Goal: Task Accomplishment & Management: Complete application form

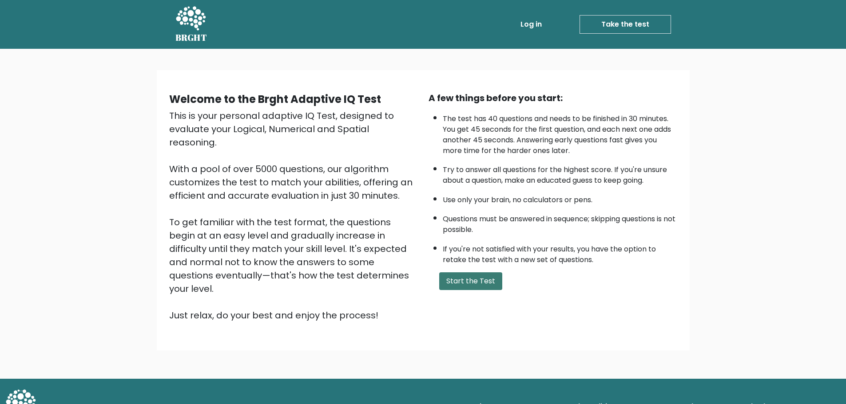
click at [477, 286] on button "Start the Test" at bounding box center [470, 282] width 63 height 18
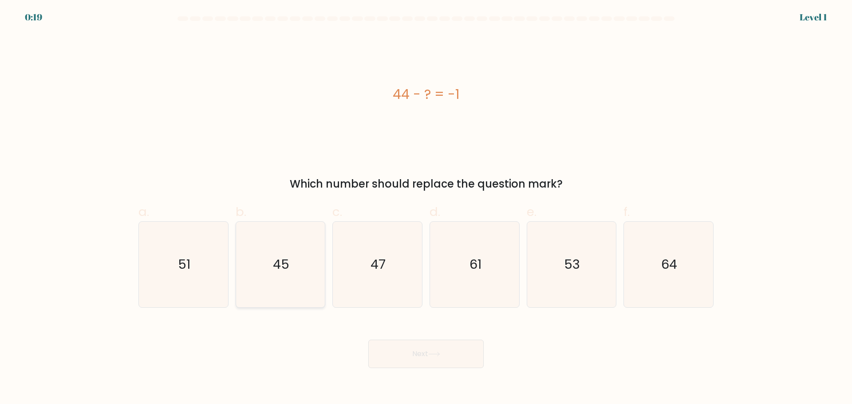
click at [313, 271] on icon "45" at bounding box center [281, 265] width 86 height 86
click at [426, 208] on input "b. 45" at bounding box center [426, 205] width 0 height 6
radio input "true"
click at [439, 354] on icon at bounding box center [434, 354] width 12 height 5
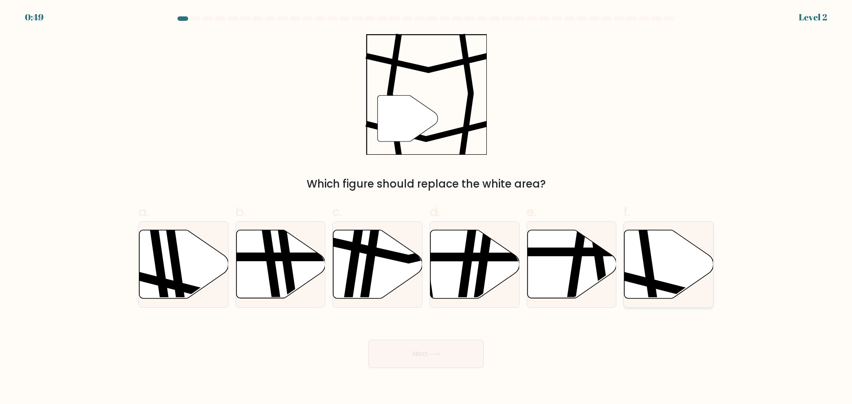
click at [663, 269] on icon at bounding box center [669, 264] width 89 height 68
click at [427, 208] on input "f." at bounding box center [426, 205] width 0 height 6
radio input "true"
click at [415, 353] on button "Next" at bounding box center [425, 354] width 115 height 28
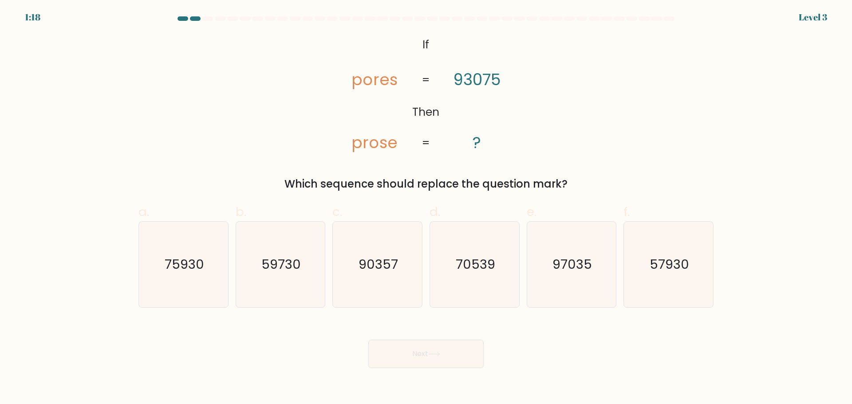
click at [356, 84] on tspan "pores" at bounding box center [375, 80] width 46 height 22
drag, startPoint x: 367, startPoint y: 82, endPoint x: 372, endPoint y: 82, distance: 4.9
click at [372, 82] on tspan "pores" at bounding box center [375, 80] width 46 height 22
click at [376, 81] on tspan "pores" at bounding box center [375, 80] width 46 height 22
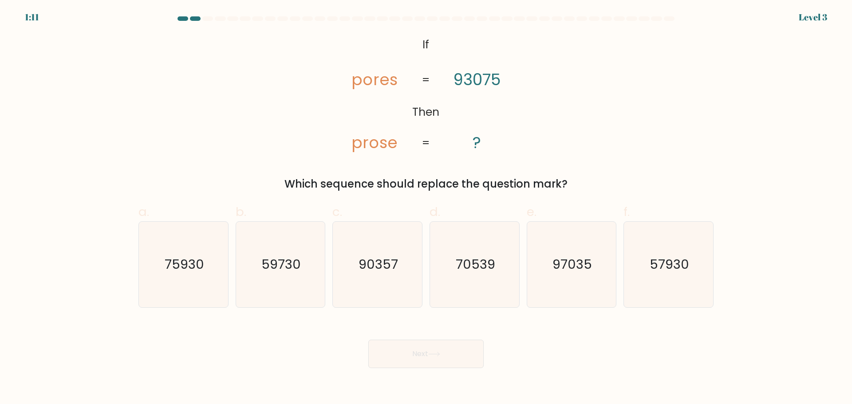
click at [356, 147] on tspan "prose" at bounding box center [375, 143] width 46 height 22
click at [366, 144] on tspan "prose" at bounding box center [375, 143] width 46 height 22
click at [384, 82] on tspan "pores" at bounding box center [375, 80] width 46 height 22
click at [374, 145] on tspan "prose" at bounding box center [375, 143] width 46 height 22
click at [358, 143] on tspan "prose" at bounding box center [375, 143] width 46 height 22
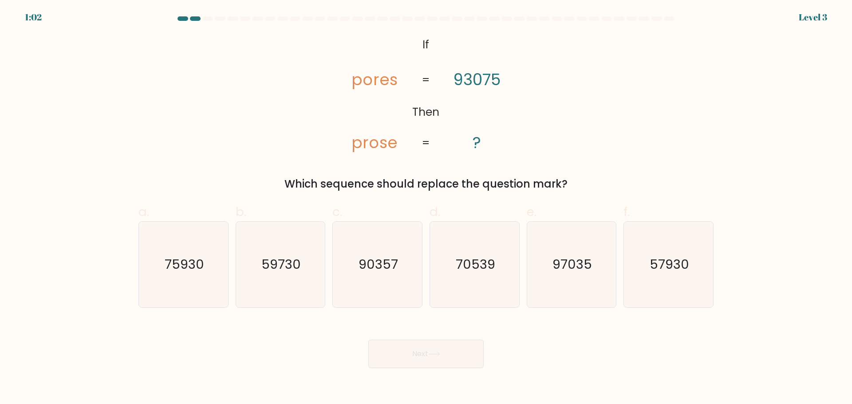
click at [365, 143] on tspan "prose" at bounding box center [375, 143] width 46 height 22
click at [377, 141] on tspan "prose" at bounding box center [375, 143] width 46 height 22
click at [384, 145] on tspan "prose" at bounding box center [375, 143] width 46 height 22
click at [390, 270] on text "90357" at bounding box center [379, 265] width 40 height 18
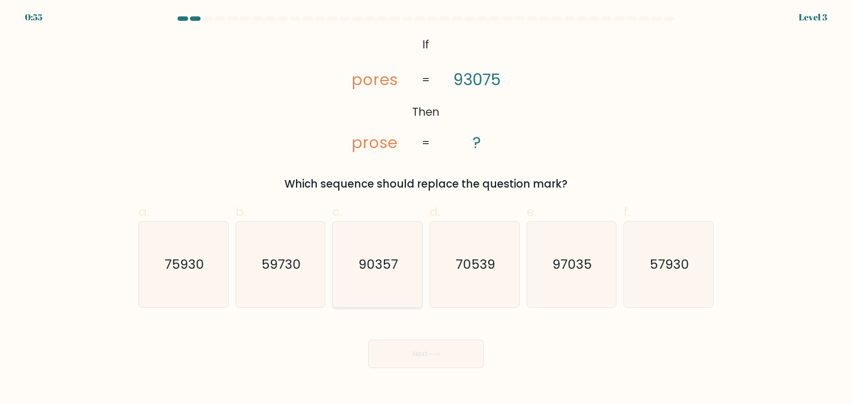
click at [426, 208] on input "c. 90357" at bounding box center [426, 205] width 0 height 6
radio input "true"
click at [429, 352] on button "Next" at bounding box center [425, 354] width 115 height 28
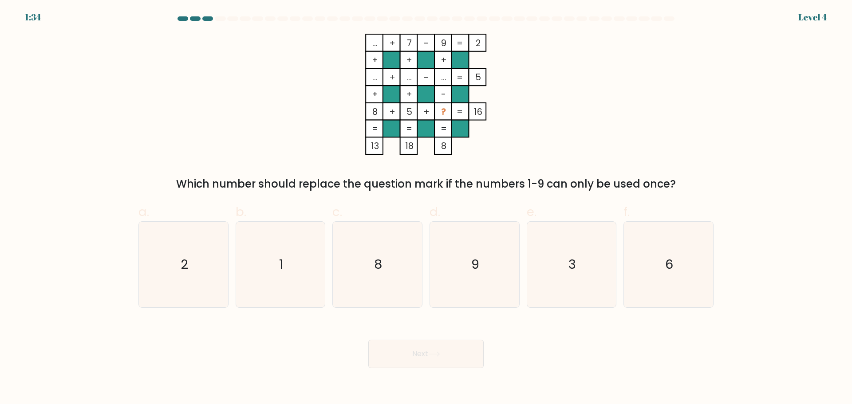
drag, startPoint x: 631, startPoint y: 22, endPoint x: 464, endPoint y: 18, distance: 166.5
click at [468, 17] on div at bounding box center [426, 20] width 586 height 8
click at [554, 256] on icon "3" at bounding box center [572, 265] width 86 height 86
click at [427, 208] on input "e. 3" at bounding box center [426, 205] width 0 height 6
radio input "true"
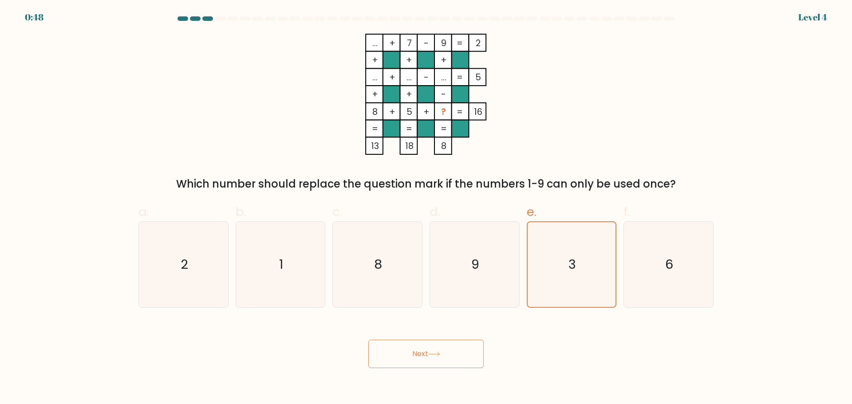
click at [465, 356] on button "Next" at bounding box center [425, 354] width 115 height 28
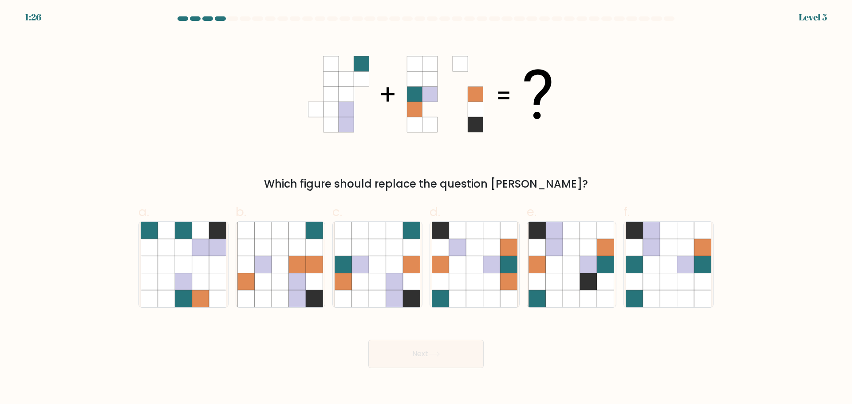
drag, startPoint x: 299, startPoint y: 179, endPoint x: 576, endPoint y: 169, distance: 277.2
click at [576, 169] on div "Which figure should replace the question mark?" at bounding box center [426, 113] width 586 height 158
click at [567, 171] on div "Which figure should replace the question mark?" at bounding box center [426, 113] width 586 height 158
click at [396, 270] on icon at bounding box center [394, 264] width 17 height 17
click at [426, 208] on input "c." at bounding box center [426, 205] width 0 height 6
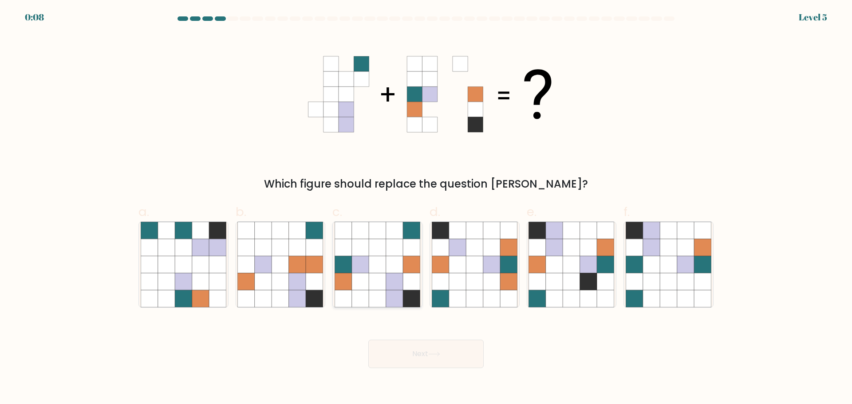
radio input "true"
click at [449, 356] on button "Next" at bounding box center [425, 354] width 115 height 28
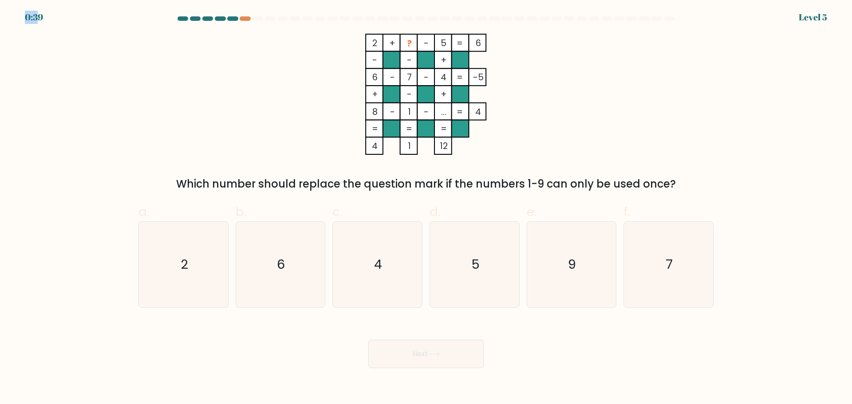
drag, startPoint x: 37, startPoint y: 15, endPoint x: 22, endPoint y: 16, distance: 15.2
click at [22, 16] on div "0:39 Level 5" at bounding box center [426, 12] width 852 height 24
click at [24, 16] on div "0:38 Level 5" at bounding box center [426, 12] width 852 height 24
click at [116, 35] on form at bounding box center [426, 192] width 852 height 352
drag, startPoint x: 50, startPoint y: 20, endPoint x: 0, endPoint y: 20, distance: 49.7
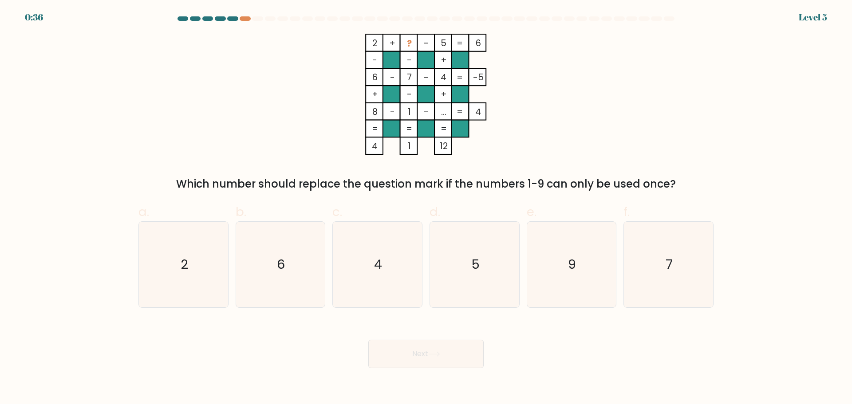
click at [0, 20] on form at bounding box center [426, 192] width 852 height 352
drag, startPoint x: 377, startPoint y: 41, endPoint x: 409, endPoint y: 44, distance: 32.2
click at [409, 44] on icon "2 + ? - 5 6 - - + 6 - 7 - 4 -5 + - + 8 - 1 - ... = 4 = = = = 4 1 12 =" at bounding box center [426, 94] width 266 height 121
click at [407, 45] on tspan "?" at bounding box center [409, 43] width 5 height 12
click at [570, 268] on text "9" at bounding box center [573, 265] width 8 height 18
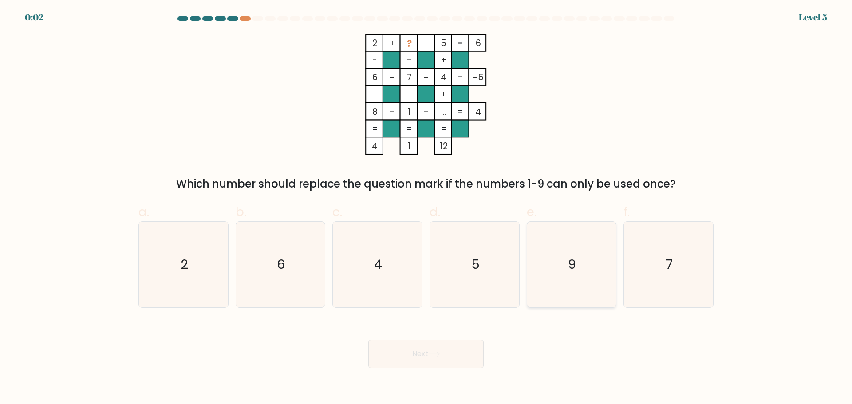
click at [427, 208] on input "e. 9" at bounding box center [426, 205] width 0 height 6
radio input "true"
click at [475, 268] on text "5" at bounding box center [475, 265] width 8 height 18
click at [427, 208] on input "d. 5" at bounding box center [426, 205] width 0 height 6
radio input "true"
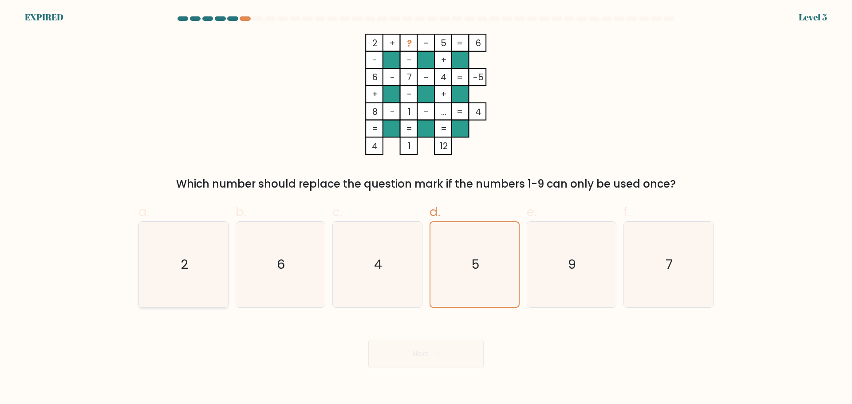
drag, startPoint x: 198, startPoint y: 261, endPoint x: 213, endPoint y: 267, distance: 16.2
click at [200, 262] on icon "2" at bounding box center [184, 265] width 86 height 86
click at [426, 208] on input "a. 2" at bounding box center [426, 205] width 0 height 6
radio input "true"
click at [418, 355] on div "Next" at bounding box center [426, 344] width 586 height 50
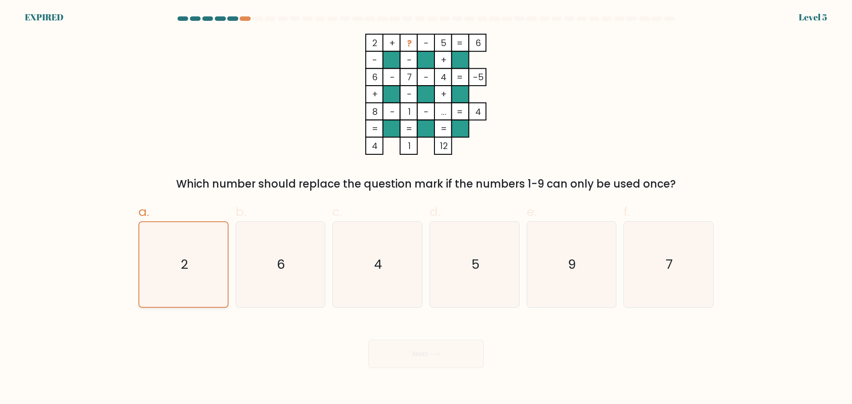
click at [194, 274] on icon "2" at bounding box center [183, 264] width 85 height 85
click at [426, 208] on input "a. 2" at bounding box center [426, 205] width 0 height 6
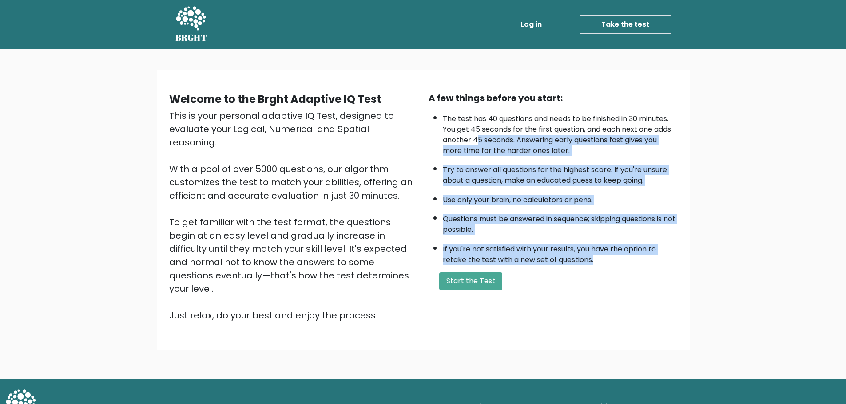
drag, startPoint x: 657, startPoint y: 258, endPoint x: 480, endPoint y: 140, distance: 212.9
click at [477, 145] on ul "The test has 40 questions and needs to be finished in 30 minutes. You get 45 se…" at bounding box center [552, 187] width 249 height 156
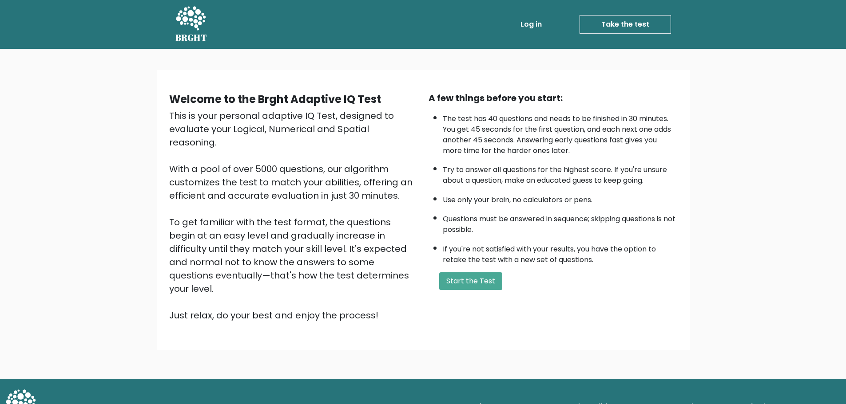
click at [491, 124] on li "The test has 40 questions and needs to be finished in 30 minutes. You get 45 se…" at bounding box center [560, 132] width 234 height 47
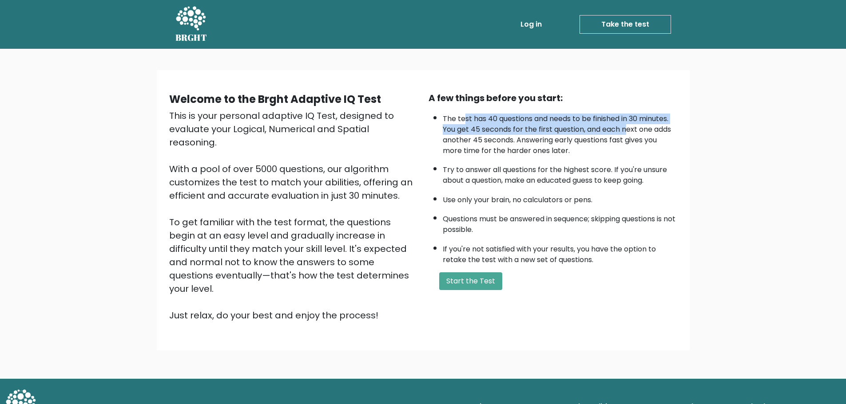
drag, startPoint x: 463, startPoint y: 118, endPoint x: 627, endPoint y: 132, distance: 164.8
click at [627, 132] on li "The test has 40 questions and needs to be finished in 30 minutes. You get 45 se…" at bounding box center [560, 132] width 234 height 47
drag, startPoint x: 453, startPoint y: 119, endPoint x: 593, endPoint y: 131, distance: 139.9
click at [592, 131] on li "The test has 40 questions and needs to be finished in 30 minutes. You get 45 se…" at bounding box center [560, 132] width 234 height 47
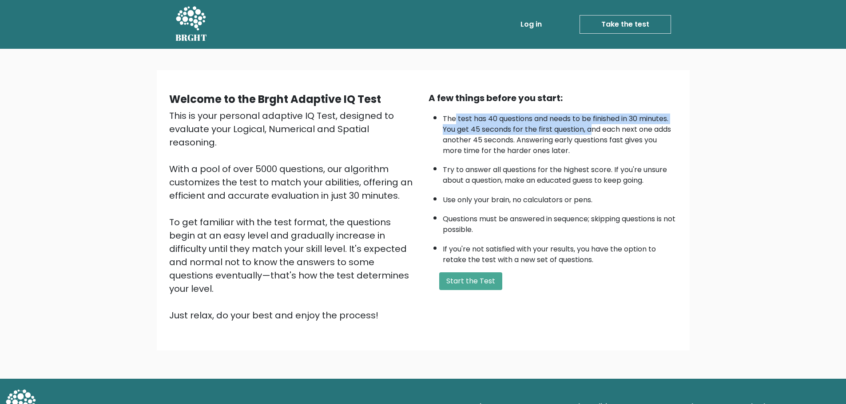
click at [593, 131] on li "The test has 40 questions and needs to be finished in 30 minutes. You get 45 se…" at bounding box center [560, 132] width 234 height 47
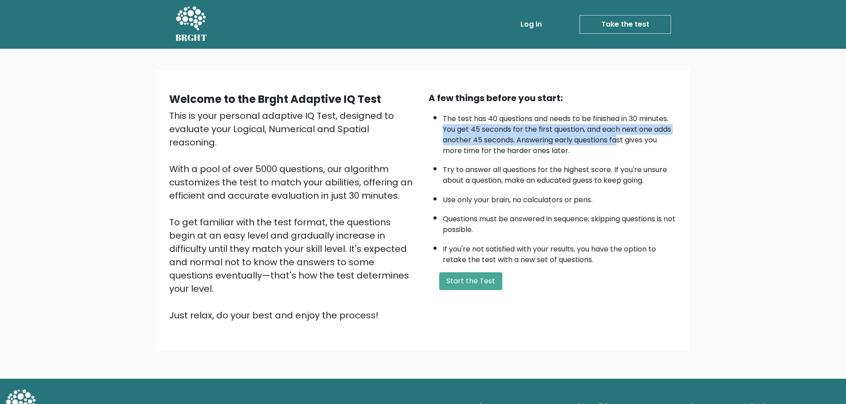
drag, startPoint x: 445, startPoint y: 130, endPoint x: 619, endPoint y: 144, distance: 174.6
click at [619, 144] on li "The test has 40 questions and needs to be finished in 30 minutes. You get 45 se…" at bounding box center [560, 132] width 234 height 47
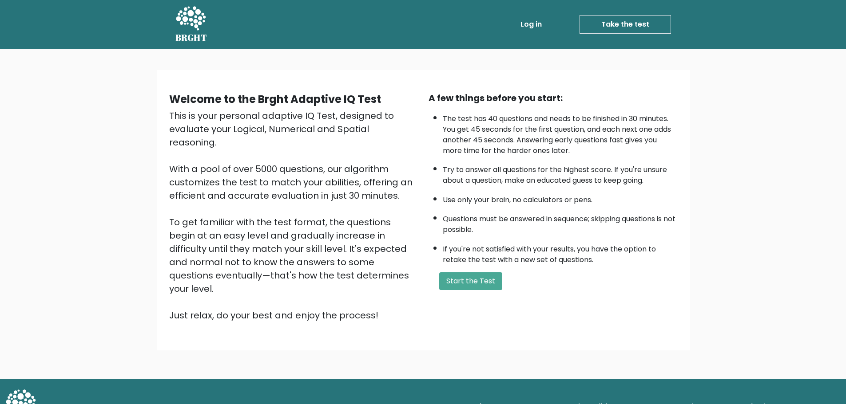
scroll to position [2, 0]
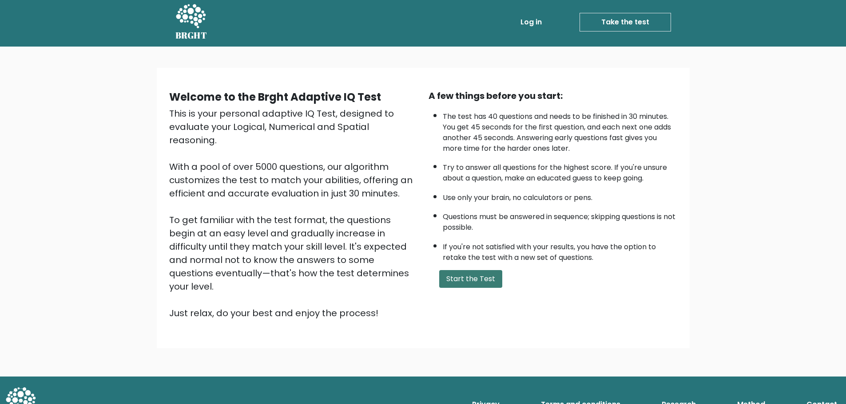
click at [476, 281] on button "Start the Test" at bounding box center [470, 279] width 63 height 18
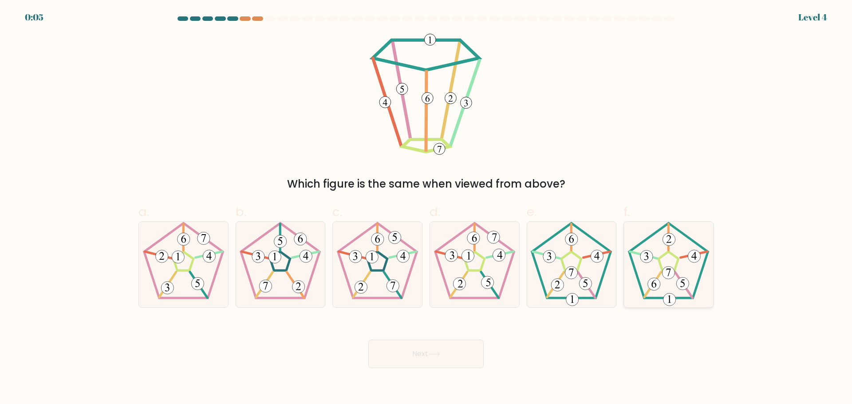
click at [676, 274] on 371 at bounding box center [683, 285] width 17 height 26
click at [427, 208] on input "f." at bounding box center [426, 205] width 0 height 6
radio input "true"
click at [424, 362] on button "Next" at bounding box center [425, 354] width 115 height 28
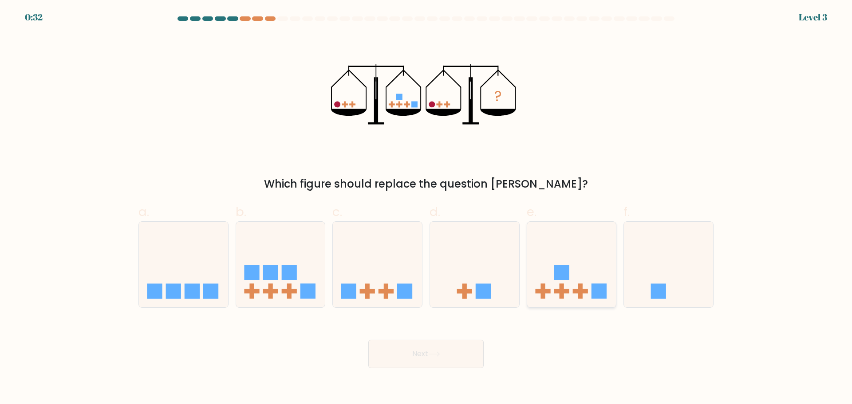
click at [529, 293] on icon at bounding box center [571, 265] width 89 height 74
click at [427, 208] on input "e." at bounding box center [426, 205] width 0 height 6
radio input "true"
click at [420, 363] on button "Next" at bounding box center [425, 354] width 115 height 28
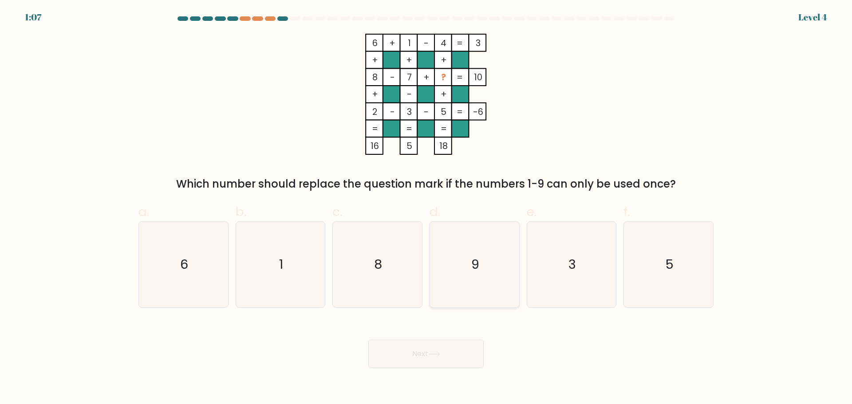
click at [454, 275] on icon "9" at bounding box center [475, 265] width 86 height 86
click at [427, 208] on input "d. 9" at bounding box center [426, 205] width 0 height 6
radio input "true"
click at [448, 347] on button "Next" at bounding box center [425, 354] width 115 height 28
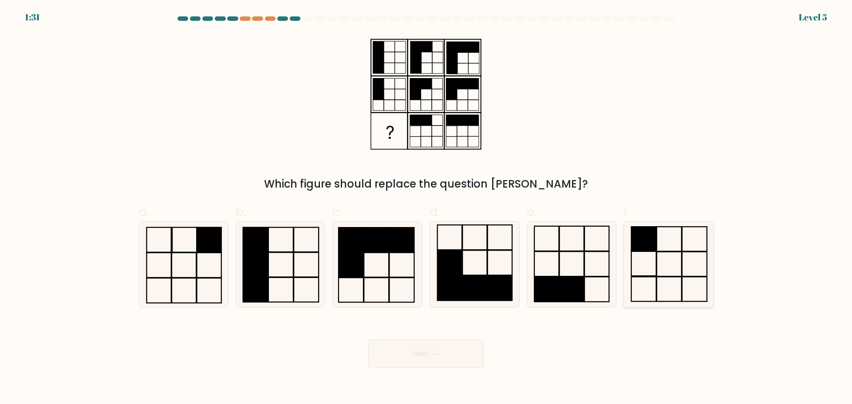
click at [662, 239] on icon at bounding box center [669, 265] width 86 height 86
click at [427, 208] on input "f." at bounding box center [426, 205] width 0 height 6
radio input "true"
click at [403, 340] on button "Next" at bounding box center [425, 354] width 115 height 28
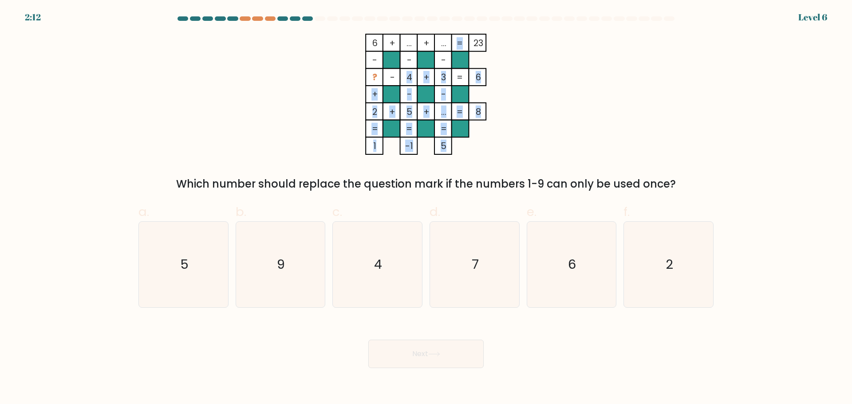
drag, startPoint x: 406, startPoint y: 78, endPoint x: 458, endPoint y: 78, distance: 51.9
click at [458, 78] on icon "6 + ... + ... 23 - - - ? - 4 + 3 6 + - - 2 + 5 + ... = 8 = = = = 1 -1 5 =" at bounding box center [426, 94] width 266 height 121
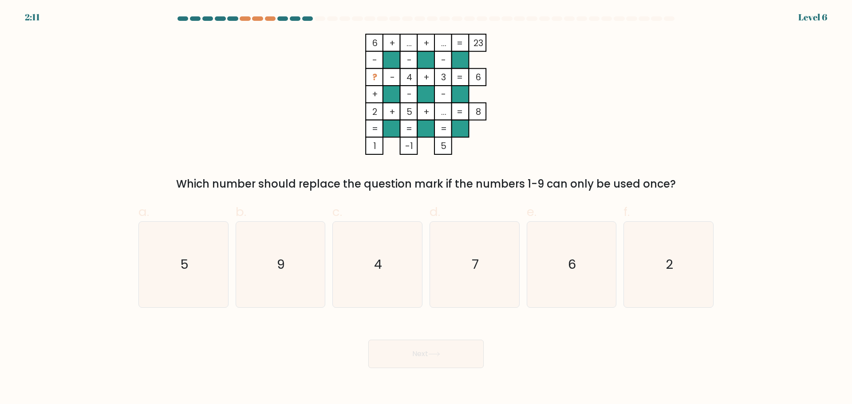
click at [456, 77] on rect at bounding box center [460, 77] width 17 height 17
click at [482, 290] on icon "7" at bounding box center [475, 265] width 86 height 86
click at [427, 208] on input "d. 7" at bounding box center [426, 205] width 0 height 6
radio input "true"
click at [435, 359] on button "Next" at bounding box center [425, 354] width 115 height 28
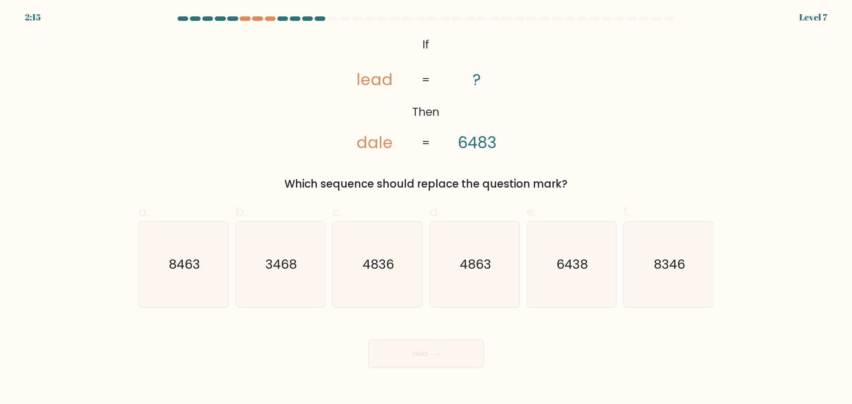
click at [385, 79] on tspan "lead" at bounding box center [375, 80] width 36 height 22
click at [388, 81] on tspan "lead" at bounding box center [375, 80] width 36 height 22
click at [383, 80] on tspan "lead" at bounding box center [375, 80] width 36 height 22
click at [380, 80] on tspan "lead" at bounding box center [375, 80] width 36 height 22
click at [353, 77] on icon "@import url('https://fonts.googleapis.com/css?family=Abril+Fatface:400,100,100i…" at bounding box center [426, 94] width 197 height 121
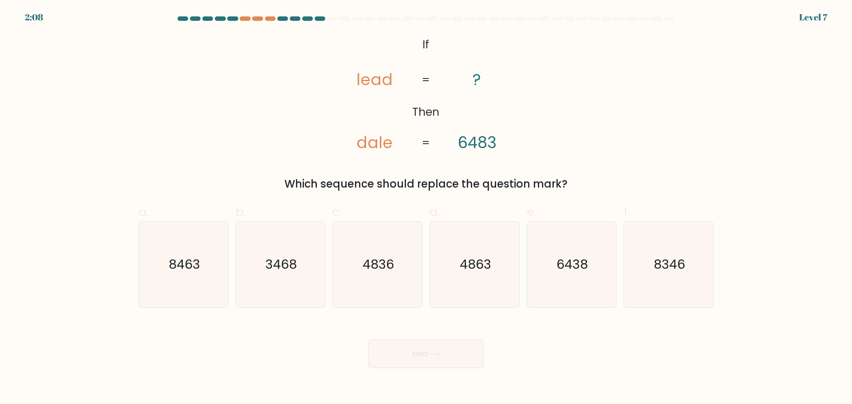
click at [358, 79] on tspan "lead" at bounding box center [375, 80] width 36 height 22
click at [385, 82] on tspan "lead" at bounding box center [375, 80] width 36 height 22
click at [376, 81] on tspan "lead" at bounding box center [375, 80] width 36 height 22
click at [361, 144] on tspan "dale" at bounding box center [375, 143] width 36 height 22
click at [380, 144] on tspan "dale" at bounding box center [375, 143] width 36 height 22
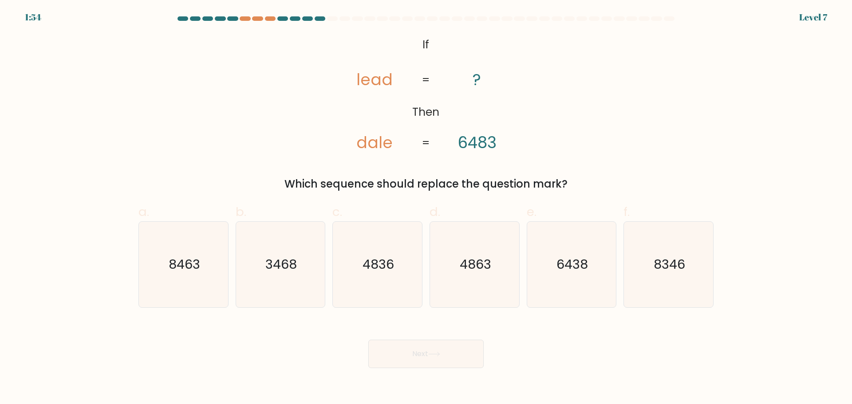
click at [381, 146] on tspan "dale" at bounding box center [375, 143] width 36 height 22
click at [387, 145] on tspan "dale" at bounding box center [375, 143] width 36 height 22
click at [374, 145] on tspan "dale" at bounding box center [375, 143] width 36 height 22
click at [665, 276] on icon "8346" at bounding box center [669, 265] width 86 height 86
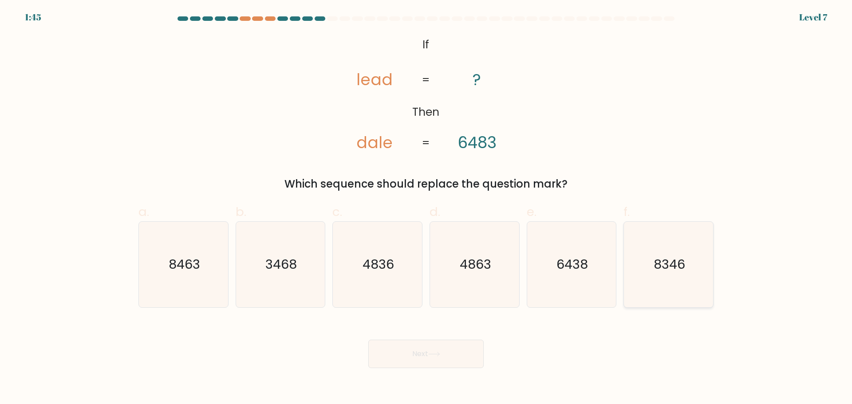
click at [427, 208] on input "f. 8346" at bounding box center [426, 205] width 0 height 6
radio input "true"
click at [435, 354] on icon at bounding box center [434, 354] width 12 height 5
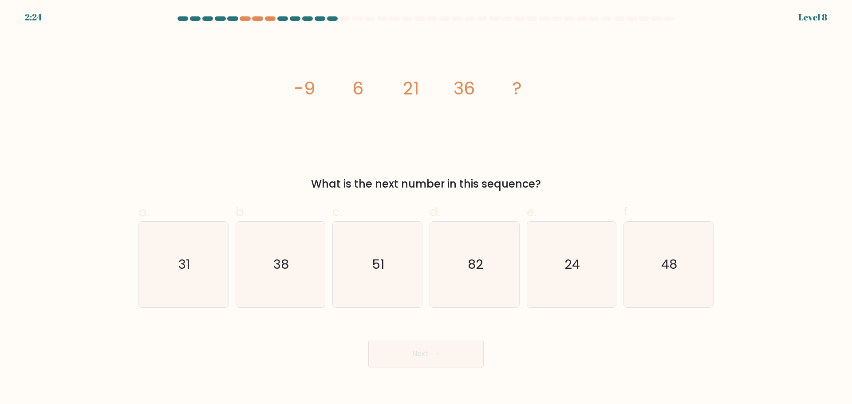
drag, startPoint x: 293, startPoint y: 83, endPoint x: 357, endPoint y: 85, distance: 63.5
click at [357, 85] on icon "image/svg+xml -9 6 21 36 ?" at bounding box center [426, 94] width 266 height 121
click at [346, 90] on icon "image/svg+xml -9 6 21 36 ?" at bounding box center [426, 94] width 266 height 121
drag, startPoint x: 302, startPoint y: 86, endPoint x: 361, endPoint y: 86, distance: 59.5
click at [361, 86] on g "-9 6 21 36 ?" at bounding box center [408, 88] width 228 height 25
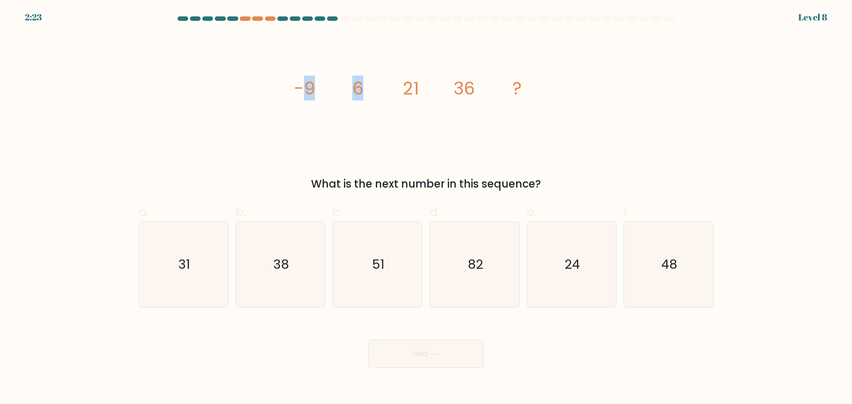
click at [360, 93] on tspan "6" at bounding box center [357, 88] width 11 height 25
click at [382, 119] on icon "image/svg+xml -9 6 21 36 ?" at bounding box center [426, 94] width 266 height 121
drag, startPoint x: 307, startPoint y: 95, endPoint x: 348, endPoint y: 93, distance: 40.9
click at [348, 93] on icon "image/svg+xml -9 6 21 36 ?" at bounding box center [426, 94] width 266 height 121
click at [345, 93] on icon "image/svg+xml -9 6 21 36 ?" at bounding box center [426, 94] width 266 height 121
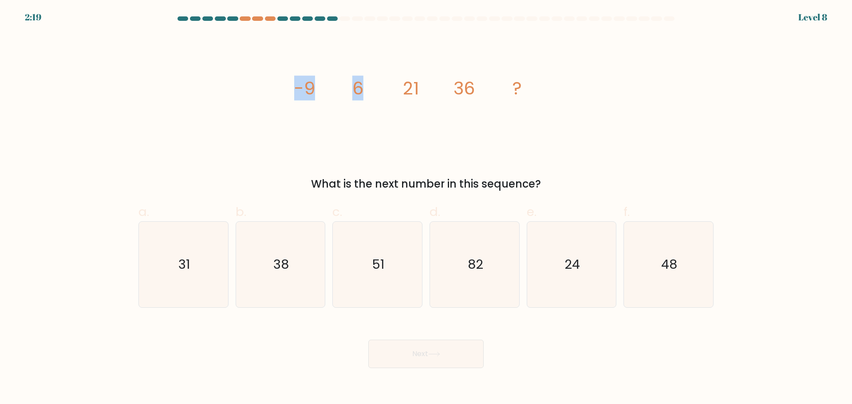
drag, startPoint x: 312, startPoint y: 90, endPoint x: 361, endPoint y: 90, distance: 49.3
click at [361, 90] on g "-9 6 21 36 ?" at bounding box center [408, 88] width 228 height 25
click at [362, 90] on tspan "6" at bounding box center [357, 88] width 11 height 25
drag, startPoint x: 398, startPoint y: 88, endPoint x: 441, endPoint y: 89, distance: 43.1
click at [441, 89] on icon "image/svg+xml -9 6 21 36 ?" at bounding box center [426, 94] width 266 height 121
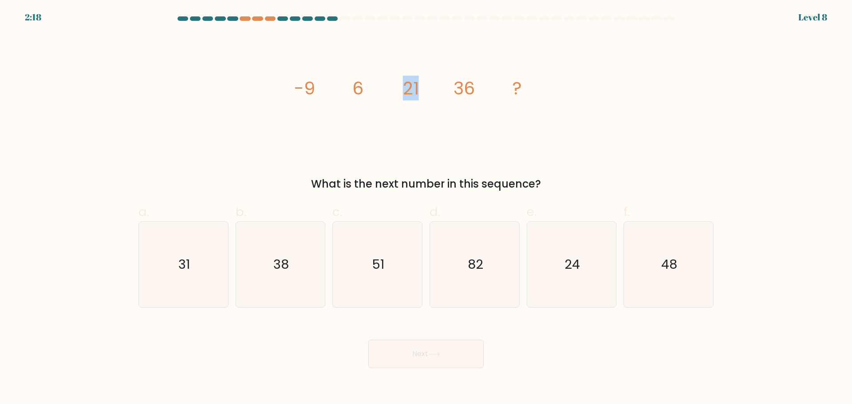
click at [438, 94] on icon "image/svg+xml -9 6 21 36 ?" at bounding box center [426, 94] width 266 height 121
drag, startPoint x: 413, startPoint y: 95, endPoint x: 453, endPoint y: 95, distance: 39.5
click at [453, 95] on icon "image/svg+xml -9 6 21 36 ?" at bounding box center [426, 94] width 266 height 121
click at [371, 278] on icon "51" at bounding box center [378, 265] width 86 height 86
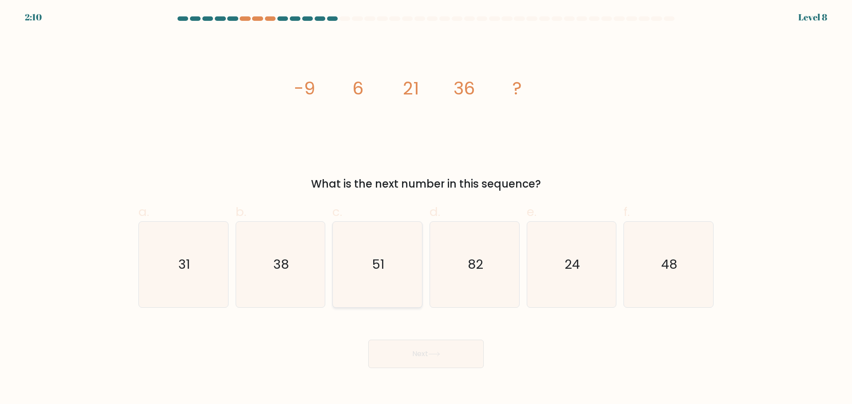
click at [426, 208] on input "c. 51" at bounding box center [426, 205] width 0 height 6
radio input "true"
click at [439, 345] on button "Next" at bounding box center [425, 354] width 115 height 28
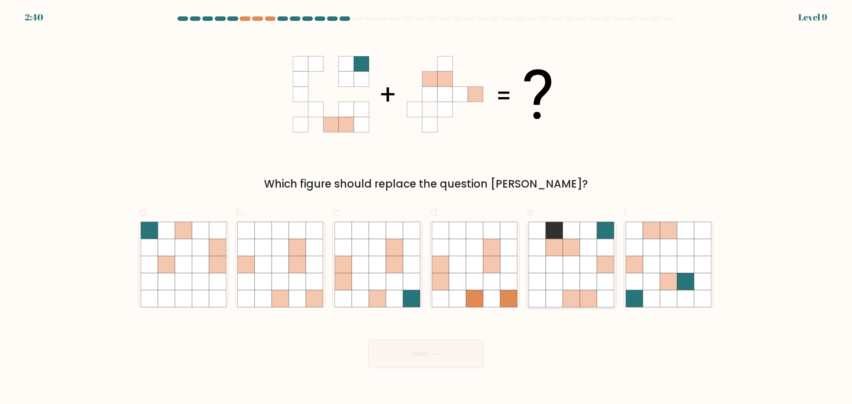
click at [548, 272] on icon at bounding box center [554, 264] width 17 height 17
click at [427, 208] on input "e." at bounding box center [426, 205] width 0 height 6
radio input "true"
click at [456, 345] on button "Next" at bounding box center [425, 354] width 115 height 28
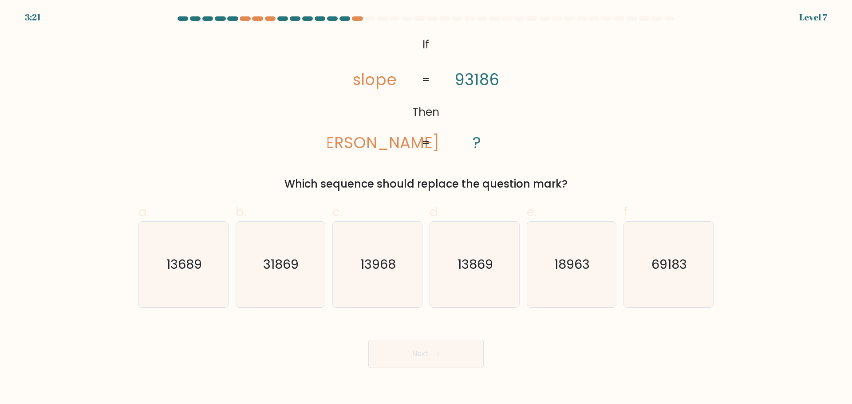
click at [360, 81] on tspan "slope" at bounding box center [375, 80] width 44 height 22
click at [353, 17] on div at bounding box center [357, 18] width 11 height 4
click at [356, 19] on div at bounding box center [357, 18] width 11 height 4
click at [266, 19] on div at bounding box center [270, 18] width 11 height 4
click at [252, 17] on div at bounding box center [257, 18] width 11 height 4
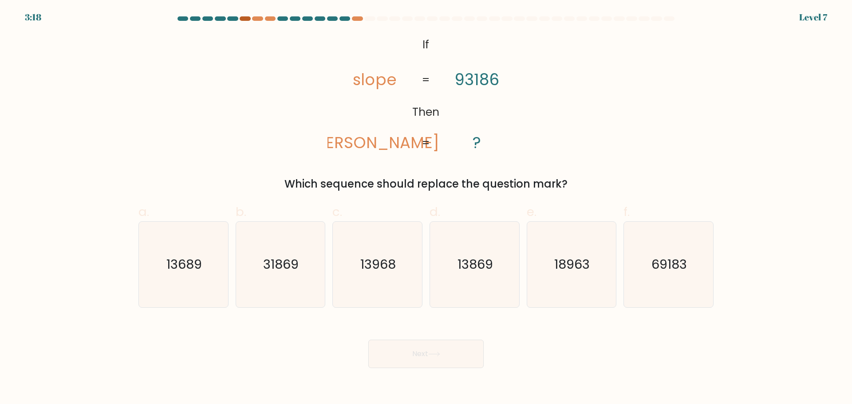
click at [245, 17] on div at bounding box center [245, 18] width 11 height 4
click at [427, 53] on icon "@import url('https://fonts.googleapis.com/css?family=Abril+Fatface:400,100,100i…" at bounding box center [426, 94] width 197 height 121
click at [364, 79] on tspan "slope" at bounding box center [375, 80] width 44 height 22
click at [367, 79] on tspan "slope" at bounding box center [375, 80] width 44 height 22
click at [364, 79] on tspan "slope" at bounding box center [375, 80] width 44 height 22
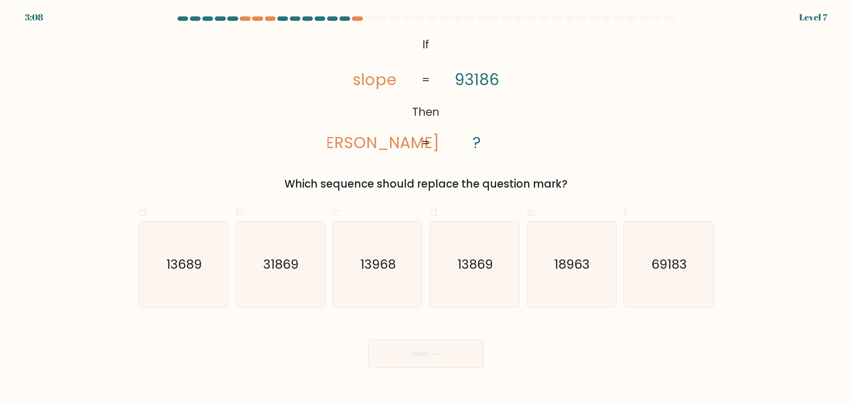
click at [364, 79] on tspan "slope" at bounding box center [375, 80] width 44 height 22
click at [369, 79] on tspan "slope" at bounding box center [375, 80] width 44 height 22
click at [377, 79] on tspan "slope" at bounding box center [375, 80] width 44 height 22
click at [364, 80] on tspan "slope" at bounding box center [375, 80] width 44 height 22
click at [369, 80] on tspan "slope" at bounding box center [375, 80] width 44 height 22
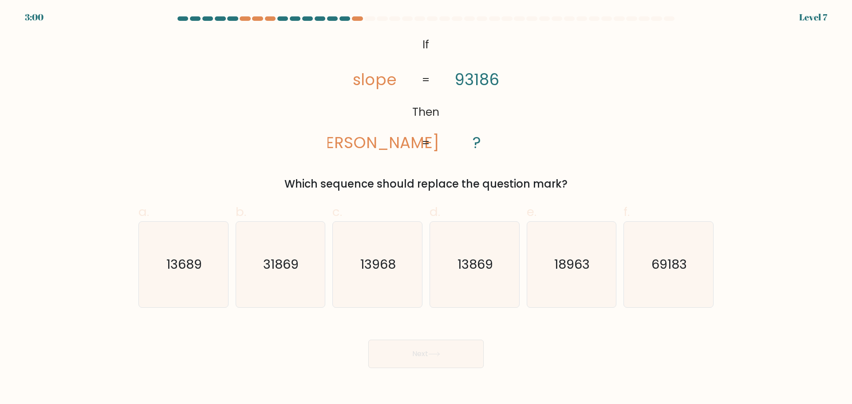
click at [380, 81] on tspan "slope" at bounding box center [375, 80] width 44 height 22
drag, startPoint x: 356, startPoint y: 137, endPoint x: 363, endPoint y: 141, distance: 7.4
click at [357, 137] on tspan "lopes" at bounding box center [375, 143] width 130 height 22
drag, startPoint x: 363, startPoint y: 142, endPoint x: 373, endPoint y: 142, distance: 10.2
click at [364, 142] on tspan "lopes" at bounding box center [375, 143] width 130 height 22
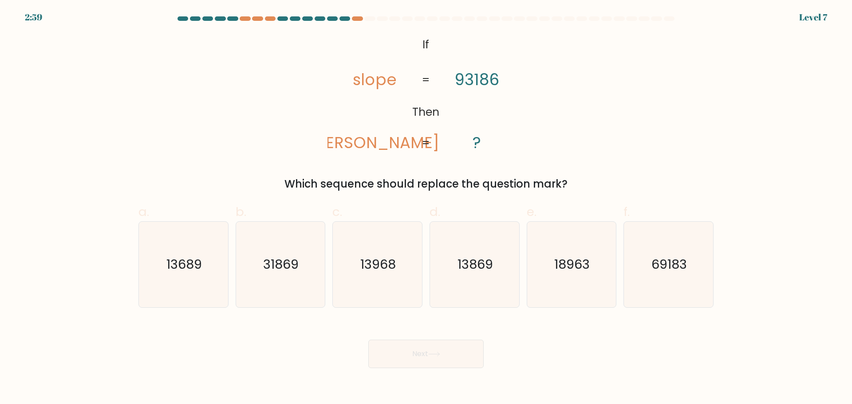
click at [373, 142] on tspan "lopes" at bounding box center [375, 143] width 130 height 22
click at [372, 139] on tspan "lopes" at bounding box center [375, 143] width 130 height 22
click at [392, 79] on tspan "slope" at bounding box center [375, 80] width 44 height 22
drag, startPoint x: 295, startPoint y: 281, endPoint x: 428, endPoint y: 356, distance: 152.3
click at [295, 281] on icon "31869" at bounding box center [281, 265] width 86 height 86
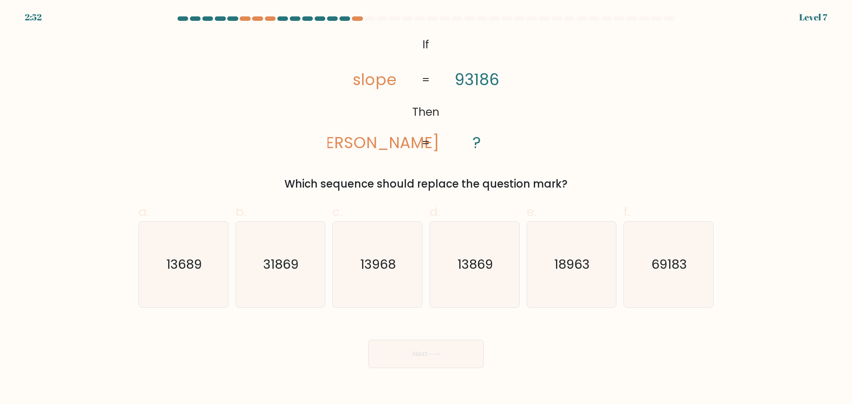
click at [426, 208] on input "b. 31869" at bounding box center [426, 205] width 0 height 6
radio input "true"
click at [435, 354] on icon at bounding box center [434, 354] width 11 height 4
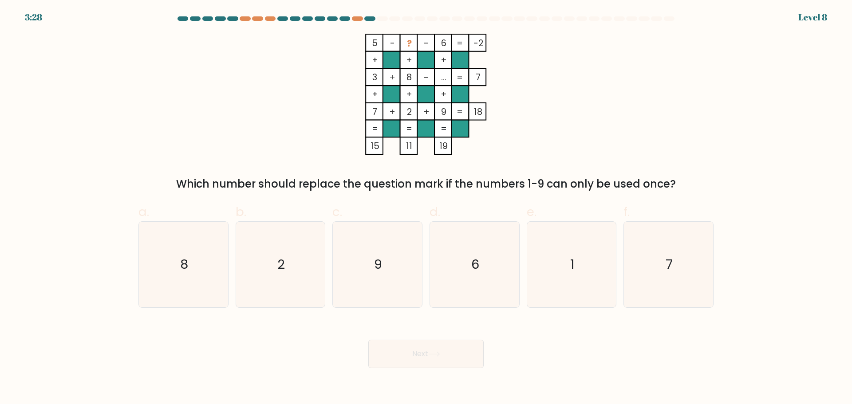
drag, startPoint x: 399, startPoint y: 40, endPoint x: 365, endPoint y: 40, distance: 33.3
click at [365, 40] on icon "5 - ? - 6 -2 + + + 3 + 8 - ... 7 + + + 7 + 2 + 9 = 18 = = = = 15 11 19 =" at bounding box center [426, 94] width 266 height 121
click at [412, 45] on tspan "?" at bounding box center [409, 43] width 5 height 12
click at [192, 260] on icon "8" at bounding box center [184, 265] width 86 height 86
click at [426, 208] on input "a. 8" at bounding box center [426, 205] width 0 height 6
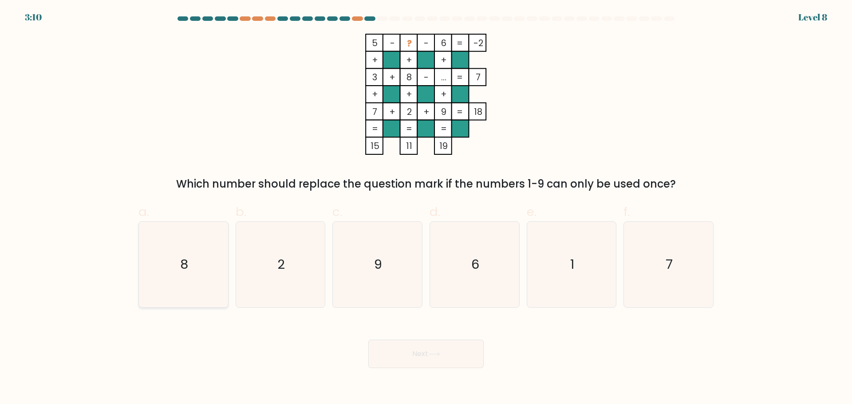
radio input "true"
click at [446, 351] on button "Next" at bounding box center [425, 354] width 115 height 28
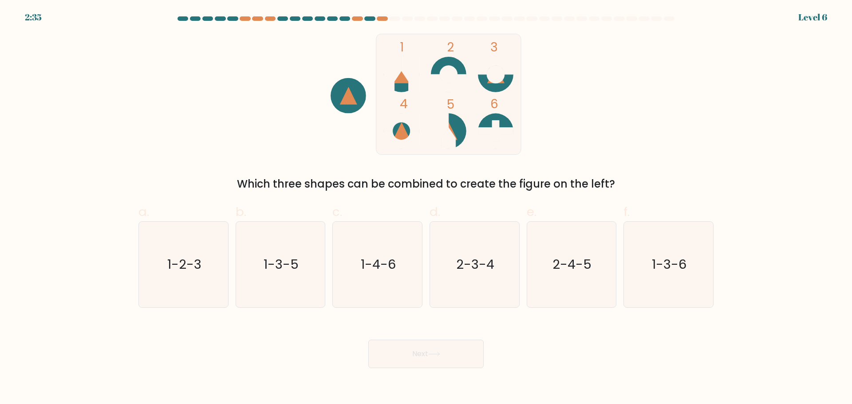
drag, startPoint x: 468, startPoint y: 261, endPoint x: 467, endPoint y: 388, distance: 126.5
click at [469, 261] on text "2-3-4" at bounding box center [475, 265] width 38 height 18
click at [427, 208] on input "d. 2-3-4" at bounding box center [426, 205] width 0 height 6
radio input "true"
click at [464, 356] on button "Next" at bounding box center [425, 354] width 115 height 28
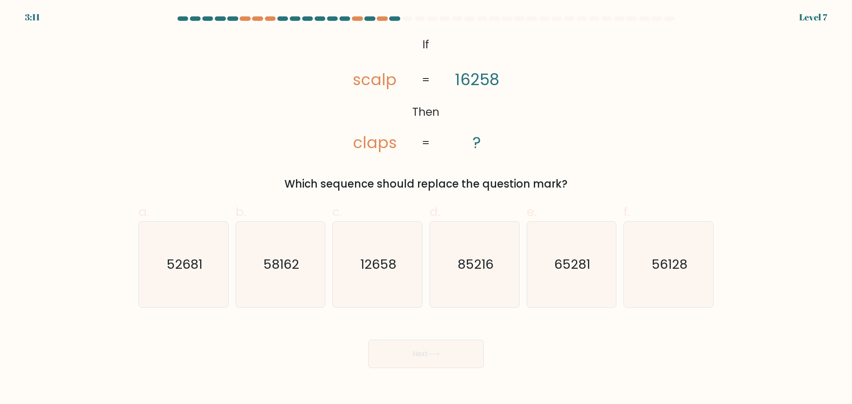
click at [368, 80] on tspan "scalp" at bounding box center [375, 80] width 44 height 22
click at [384, 79] on tspan "scalp" at bounding box center [375, 80] width 44 height 22
click at [358, 146] on tspan "claps" at bounding box center [375, 143] width 44 height 22
click at [363, 145] on tspan "claps" at bounding box center [375, 143] width 44 height 22
click at [376, 82] on tspan "scalp" at bounding box center [375, 80] width 44 height 22
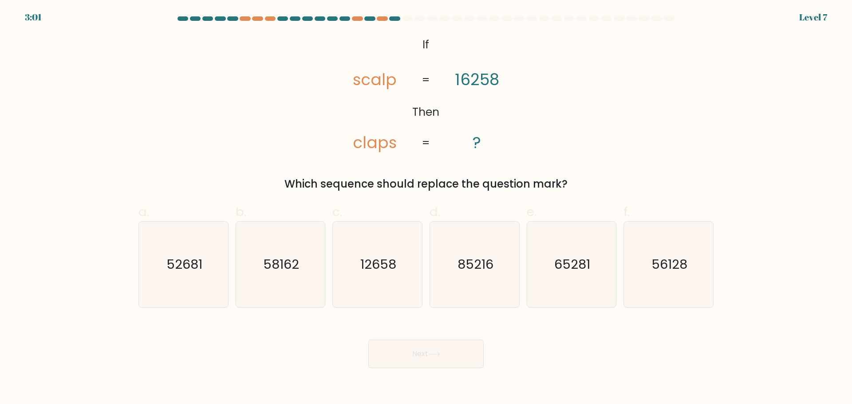
click at [390, 81] on tspan "scalp" at bounding box center [375, 80] width 44 height 22
click at [581, 278] on icon "65281" at bounding box center [572, 265] width 86 height 86
click at [427, 208] on input "e. 65281" at bounding box center [426, 205] width 0 height 6
radio input "true"
click at [473, 358] on button "Next" at bounding box center [425, 354] width 115 height 28
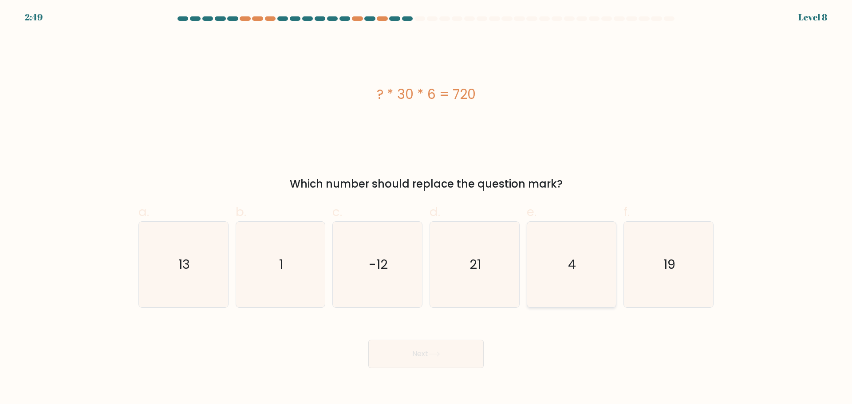
drag, startPoint x: 557, startPoint y: 273, endPoint x: 528, endPoint y: 302, distance: 41.4
click at [558, 272] on icon "4" at bounding box center [572, 265] width 86 height 86
click at [427, 208] on input "e. 4" at bounding box center [426, 205] width 0 height 6
radio input "true"
click at [449, 346] on button "Next" at bounding box center [425, 354] width 115 height 28
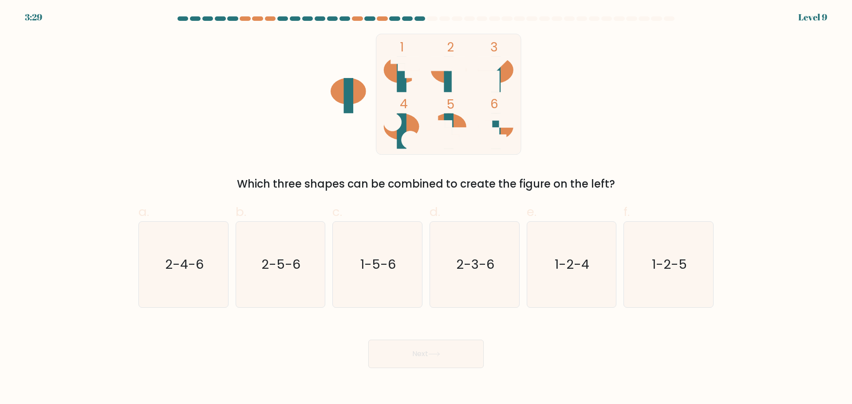
click at [447, 72] on rect at bounding box center [449, 75] width 10 height 36
click at [412, 125] on ellipse at bounding box center [402, 127] width 36 height 27
click at [379, 289] on icon "1-5-6" at bounding box center [378, 265] width 86 height 86
click at [426, 208] on input "c. 1-5-6" at bounding box center [426, 205] width 0 height 6
radio input "true"
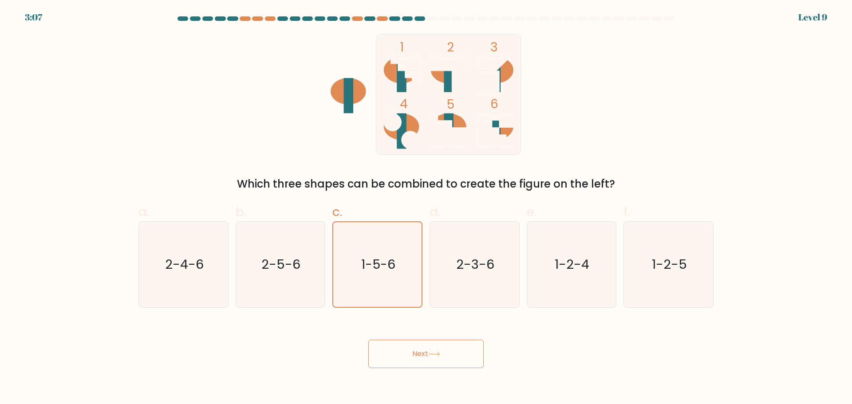
click at [412, 350] on button "Next" at bounding box center [425, 354] width 115 height 28
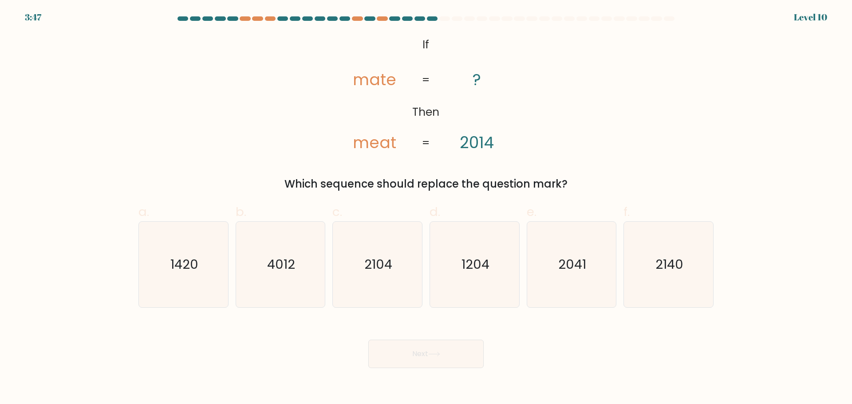
click at [358, 145] on tspan "meat" at bounding box center [375, 143] width 44 height 22
click at [376, 145] on tspan "meat" at bounding box center [375, 143] width 44 height 22
click at [363, 78] on tspan "mate" at bounding box center [375, 80] width 44 height 22
click at [376, 82] on tspan "mate" at bounding box center [375, 80] width 44 height 22
click at [382, 80] on tspan "mate" at bounding box center [375, 80] width 44 height 22
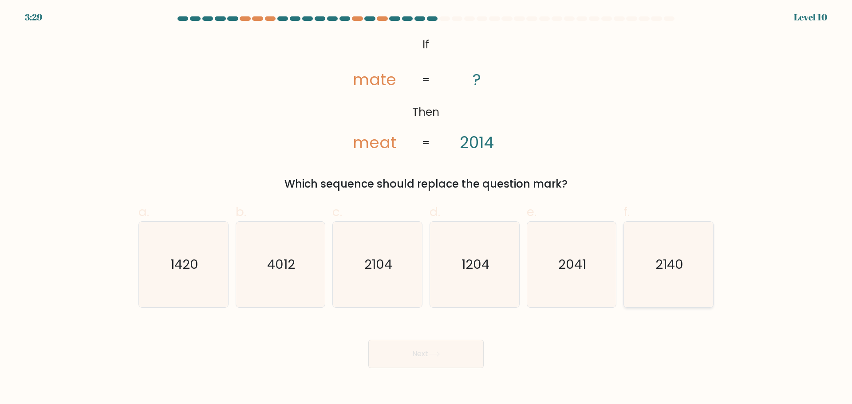
click at [677, 276] on icon "2140" at bounding box center [669, 265] width 86 height 86
click at [427, 208] on input "f. 2140" at bounding box center [426, 205] width 0 height 6
radio input "true"
click at [430, 354] on button "Next" at bounding box center [425, 354] width 115 height 28
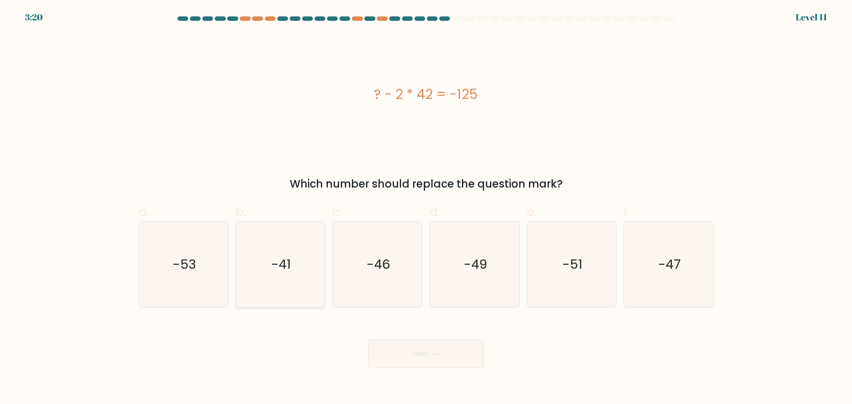
click at [285, 283] on icon "-41" at bounding box center [281, 265] width 86 height 86
click at [426, 208] on input "b. -41" at bounding box center [426, 205] width 0 height 6
radio input "true"
click at [431, 367] on button "Next" at bounding box center [425, 354] width 115 height 28
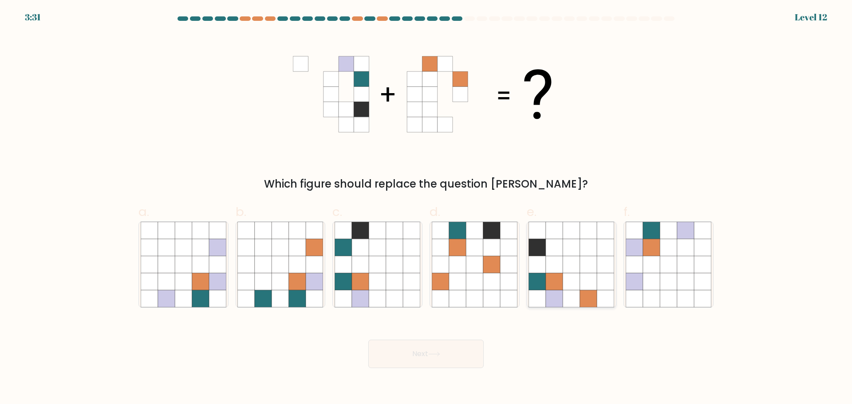
click at [583, 280] on icon at bounding box center [588, 281] width 17 height 17
click at [427, 208] on input "e." at bounding box center [426, 205] width 0 height 6
radio input "true"
drag, startPoint x: 466, startPoint y: 326, endPoint x: 460, endPoint y: 368, distance: 42.1
click at [463, 337] on div "Next" at bounding box center [426, 344] width 586 height 50
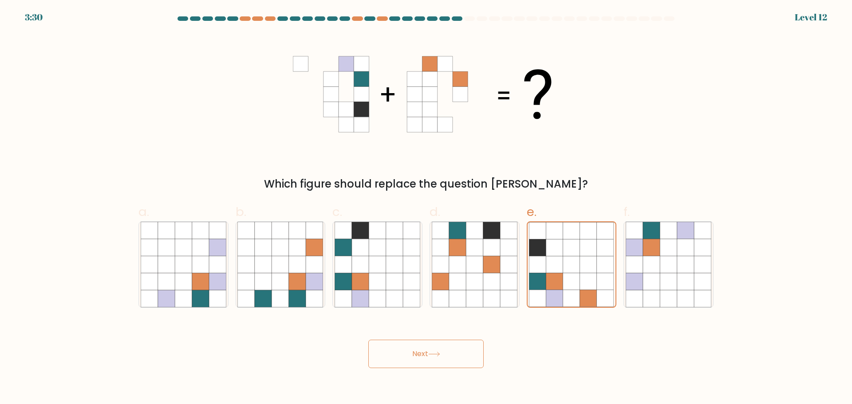
click at [460, 368] on button "Next" at bounding box center [425, 354] width 115 height 28
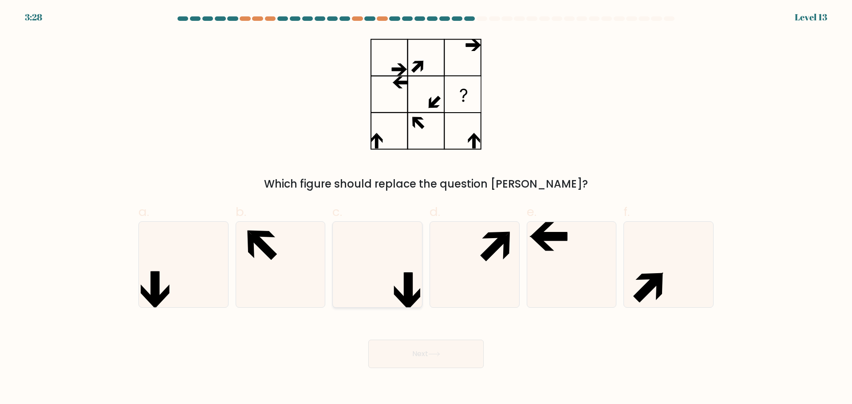
click at [413, 274] on icon at bounding box center [409, 289] width 8 height 32
click at [426, 208] on input "c." at bounding box center [426, 205] width 0 height 6
radio input "true"
click at [443, 356] on button "Next" at bounding box center [425, 354] width 115 height 28
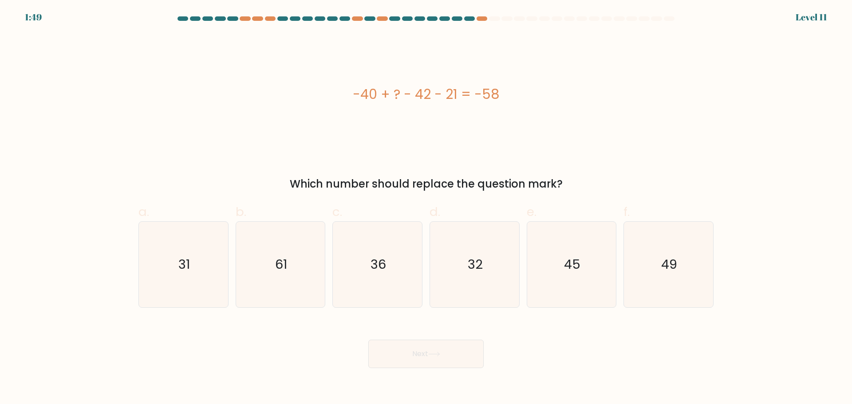
click at [506, 31] on form "a." at bounding box center [426, 192] width 852 height 352
drag, startPoint x: 356, startPoint y: 91, endPoint x: 647, endPoint y: 19, distance: 299.5
click at [520, 90] on div "-40 + ? - 42 - 21 = -58" at bounding box center [426, 94] width 575 height 20
copy div "-40 + ? - 42 - 21 = -58"
click at [392, 269] on icon "36" at bounding box center [378, 265] width 86 height 86
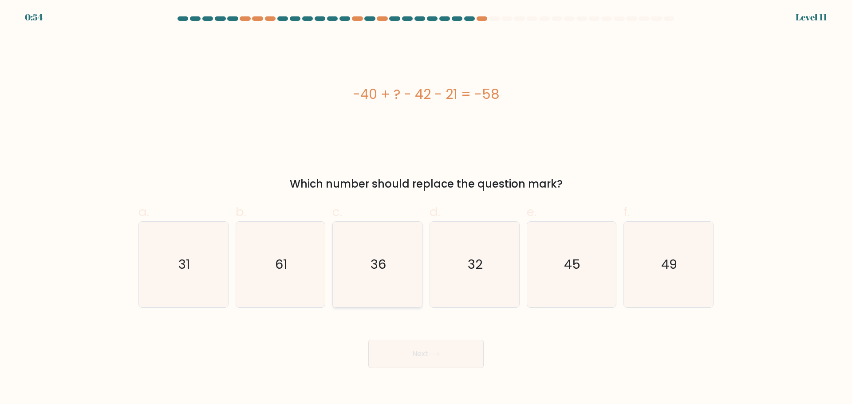
click at [426, 208] on input "c. 36" at bounding box center [426, 205] width 0 height 6
radio input "true"
click at [412, 343] on button "Next" at bounding box center [425, 354] width 115 height 28
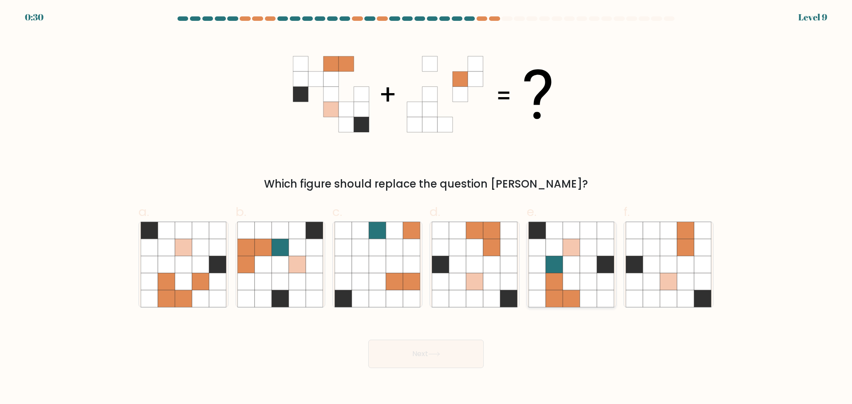
click at [595, 282] on icon at bounding box center [588, 281] width 17 height 17
click at [427, 208] on input "e." at bounding box center [426, 205] width 0 height 6
radio input "true"
click at [448, 352] on button "Next" at bounding box center [425, 354] width 115 height 28
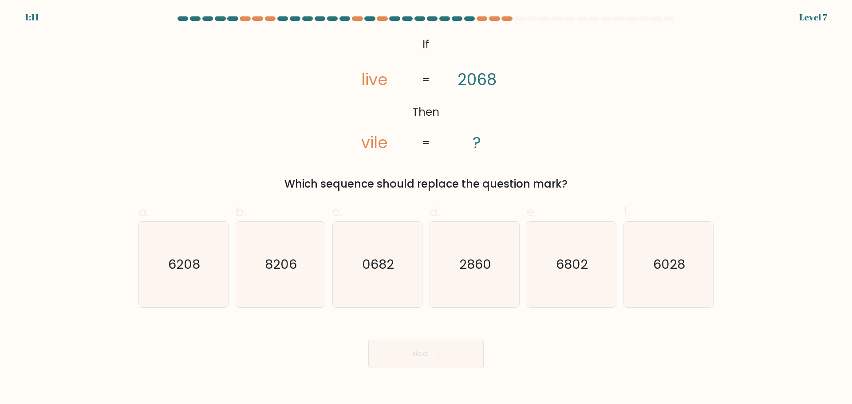
click at [287, 24] on div at bounding box center [426, 20] width 586 height 8
click at [364, 145] on tspan "vile" at bounding box center [375, 143] width 27 height 22
drag, startPoint x: 363, startPoint y: 143, endPoint x: 369, endPoint y: 143, distance: 6.2
click at [369, 143] on tspan "vile" at bounding box center [375, 143] width 27 height 22
click at [480, 81] on tspan "2068" at bounding box center [477, 80] width 39 height 22
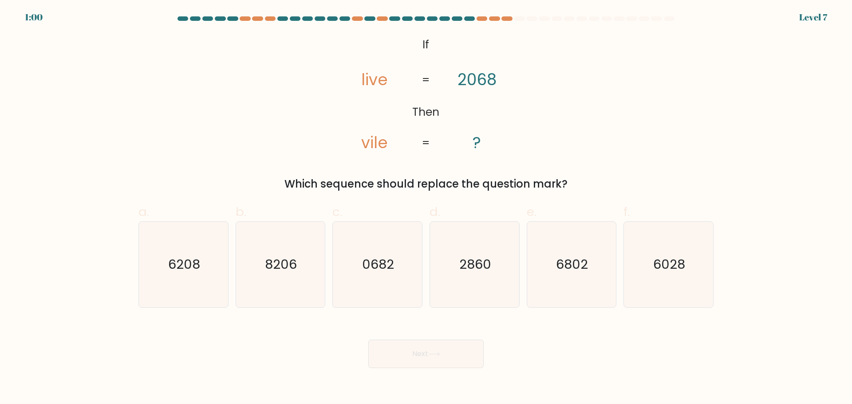
click at [368, 146] on tspan "vile" at bounding box center [375, 143] width 27 height 22
click at [372, 145] on tspan "vile" at bounding box center [375, 143] width 27 height 22
drag, startPoint x: 665, startPoint y: 282, endPoint x: 529, endPoint y: 317, distance: 141.0
click at [664, 282] on icon "6028" at bounding box center [669, 265] width 86 height 86
click at [427, 208] on input "f. 6028" at bounding box center [426, 205] width 0 height 6
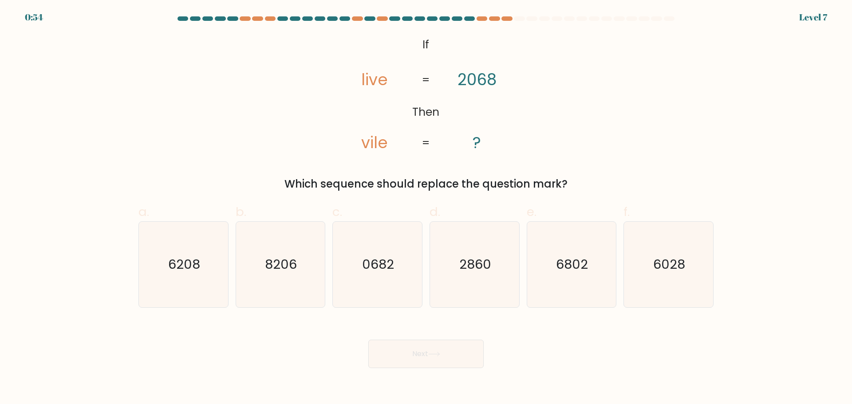
radio input "true"
click at [435, 359] on button "Next" at bounding box center [425, 354] width 115 height 28
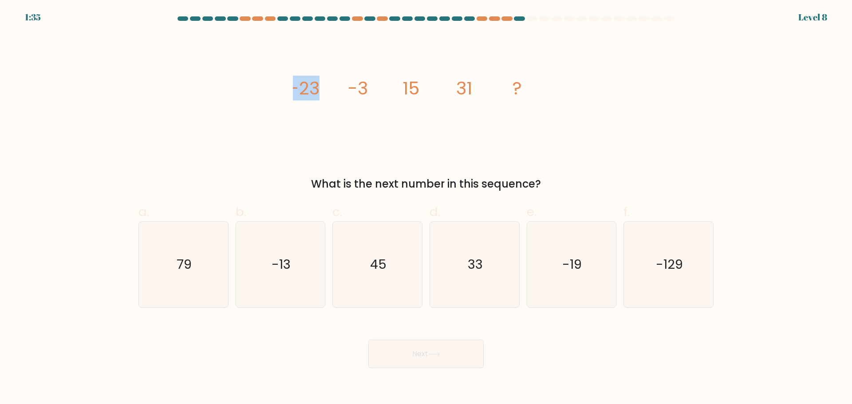
drag, startPoint x: 297, startPoint y: 91, endPoint x: 340, endPoint y: 98, distance: 44.0
click at [344, 98] on icon "image/svg+xml -23 -3 15 31 ?" at bounding box center [426, 94] width 266 height 121
click at [332, 96] on icon "image/svg+xml -23 -3 15 31 ?" at bounding box center [426, 94] width 266 height 121
drag, startPoint x: 293, startPoint y: 84, endPoint x: 347, endPoint y: 91, distance: 53.7
click at [347, 91] on icon "image/svg+xml -23 -3 15 31 ?" at bounding box center [426, 94] width 266 height 121
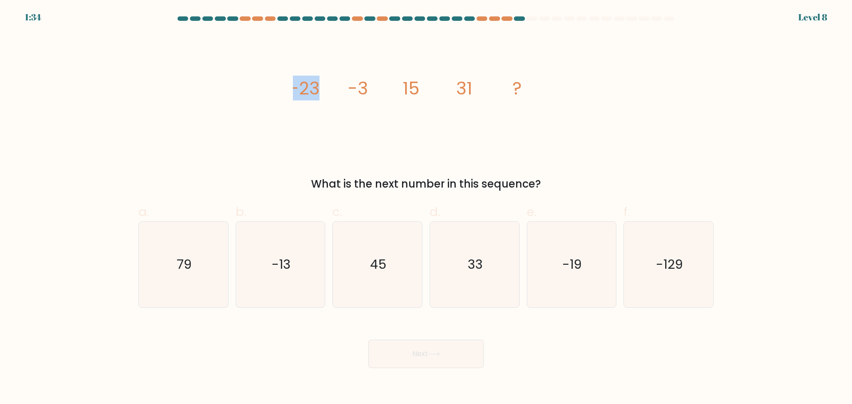
click at [346, 91] on icon "image/svg+xml -23 -3 15 31 ?" at bounding box center [426, 94] width 266 height 121
drag, startPoint x: 298, startPoint y: 86, endPoint x: 348, endPoint y: 93, distance: 50.7
click at [348, 93] on g "-23 -3 15 31 ?" at bounding box center [405, 88] width 233 height 25
click at [345, 93] on icon "image/svg+xml -23 -3 15 31 ?" at bounding box center [426, 94] width 266 height 121
drag, startPoint x: 352, startPoint y: 88, endPoint x: 375, endPoint y: 93, distance: 23.5
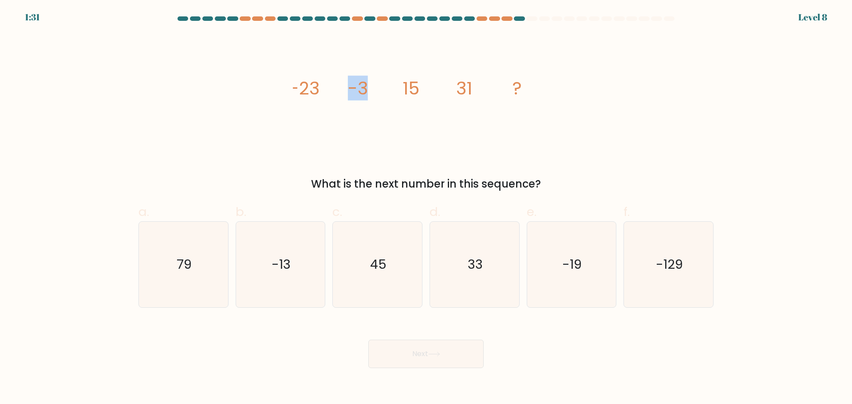
click at [375, 93] on icon "image/svg+xml -23 -3 15 31 ?" at bounding box center [426, 94] width 266 height 121
click at [367, 96] on tspan "-3" at bounding box center [358, 88] width 20 height 25
drag, startPoint x: 303, startPoint y: 91, endPoint x: 340, endPoint y: 94, distance: 37.9
click at [340, 94] on icon "image/svg+xml -23 -3 15 31 ?" at bounding box center [426, 94] width 266 height 121
click at [332, 101] on icon "image/svg+xml -23 -3 15 31 ?" at bounding box center [426, 94] width 266 height 121
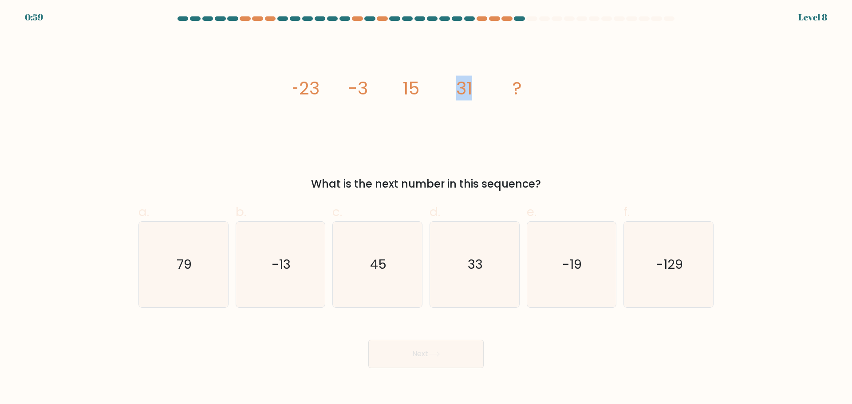
drag, startPoint x: 473, startPoint y: 100, endPoint x: 431, endPoint y: 99, distance: 41.7
click at [432, 99] on icon "image/svg+xml -23 -3 15 31 ?" at bounding box center [426, 94] width 266 height 121
click at [419, 97] on tspan "15" at bounding box center [411, 88] width 17 height 25
drag, startPoint x: 419, startPoint y: 96, endPoint x: 409, endPoint y: 96, distance: 10.2
click at [409, 96] on tspan "15" at bounding box center [411, 88] width 17 height 25
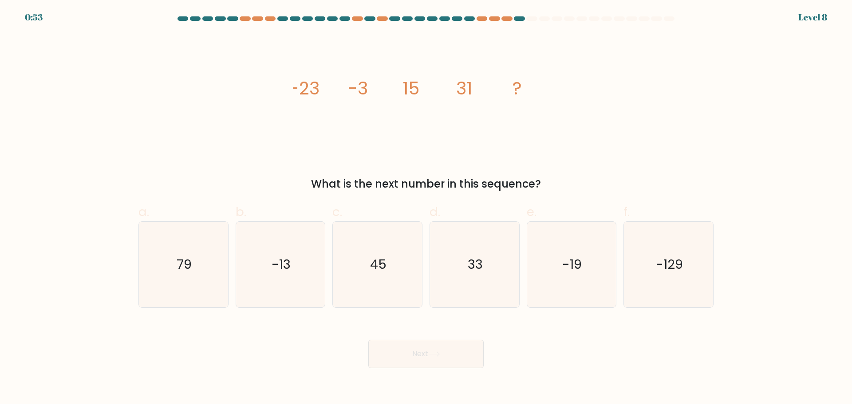
click at [451, 101] on icon "image/svg+xml -23 -3 15 31 ?" at bounding box center [426, 94] width 266 height 121
drag, startPoint x: 457, startPoint y: 99, endPoint x: 467, endPoint y: 98, distance: 10.3
click at [457, 99] on tspan "31" at bounding box center [464, 88] width 16 height 25
click at [469, 98] on tspan "31" at bounding box center [464, 88] width 16 height 25
drag, startPoint x: 473, startPoint y: 91, endPoint x: 448, endPoint y: 95, distance: 24.7
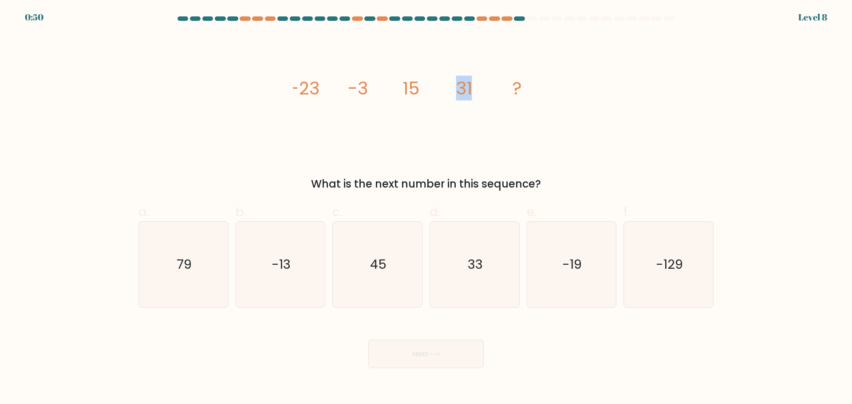
click at [448, 95] on icon "image/svg+xml -23 -3 15 31 ?" at bounding box center [426, 94] width 266 height 121
drag, startPoint x: 186, startPoint y: 257, endPoint x: 313, endPoint y: 287, distance: 130.5
click at [189, 257] on text "79" at bounding box center [184, 265] width 15 height 18
click at [419, 351] on button "Next" at bounding box center [425, 354] width 115 height 28
click at [196, 257] on icon "79" at bounding box center [184, 265] width 86 height 86
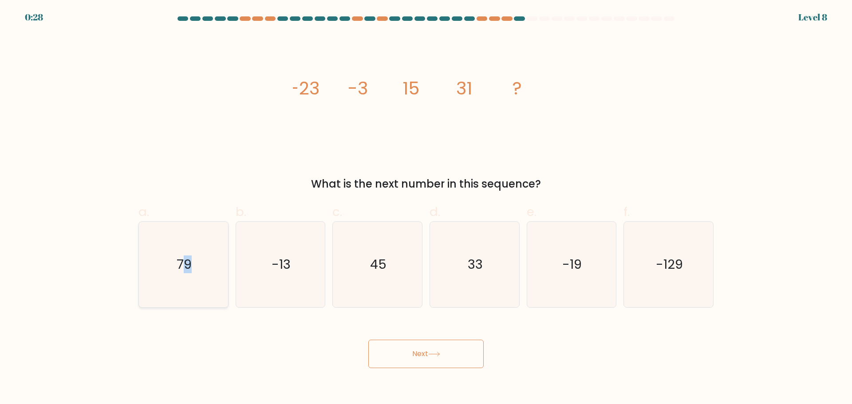
click at [426, 208] on input "a. 79" at bounding box center [426, 205] width 0 height 6
radio input "true"
click at [424, 362] on button "Next" at bounding box center [425, 354] width 115 height 28
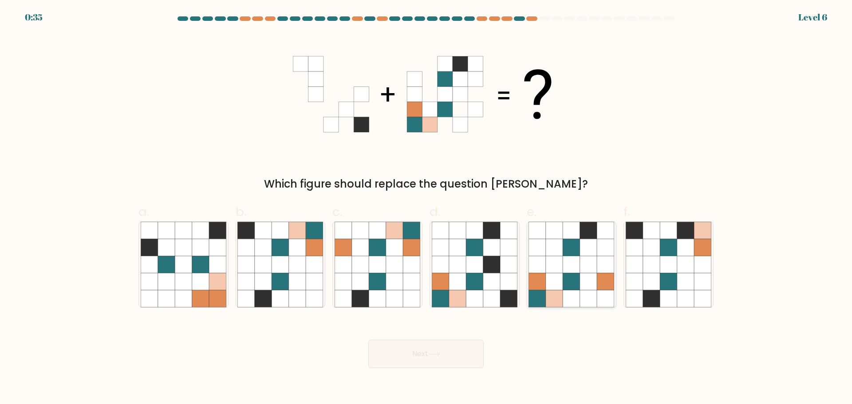
drag, startPoint x: 585, startPoint y: 232, endPoint x: 579, endPoint y: 235, distance: 6.6
click at [585, 233] on icon at bounding box center [588, 230] width 17 height 17
click at [427, 208] on input "e." at bounding box center [426, 205] width 0 height 6
radio input "true"
click at [461, 348] on button "Next" at bounding box center [425, 354] width 115 height 28
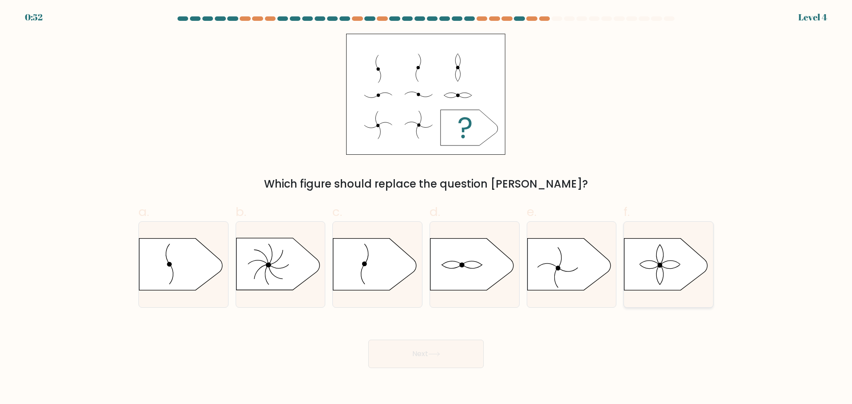
click at [696, 269] on icon at bounding box center [666, 264] width 83 height 52
click at [427, 208] on input "f." at bounding box center [426, 205] width 0 height 6
radio input "true"
click at [439, 353] on icon at bounding box center [434, 354] width 11 height 4
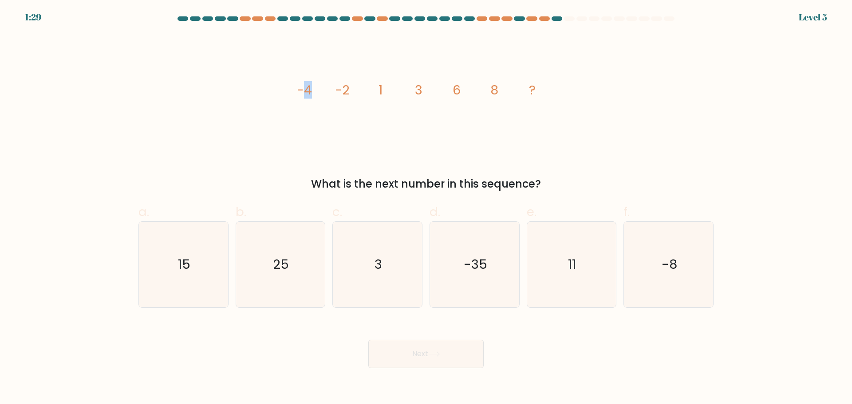
drag, startPoint x: 304, startPoint y: 96, endPoint x: 321, endPoint y: 95, distance: 16.4
click at [318, 95] on icon "image/svg+xml -4 -2 1 3 6 8 ?" at bounding box center [426, 94] width 266 height 121
click at [338, 95] on tspan "-2" at bounding box center [342, 90] width 15 height 18
click at [349, 92] on tspan "-2" at bounding box center [342, 90] width 15 height 18
drag, startPoint x: 377, startPoint y: 91, endPoint x: 390, endPoint y: 95, distance: 13.8
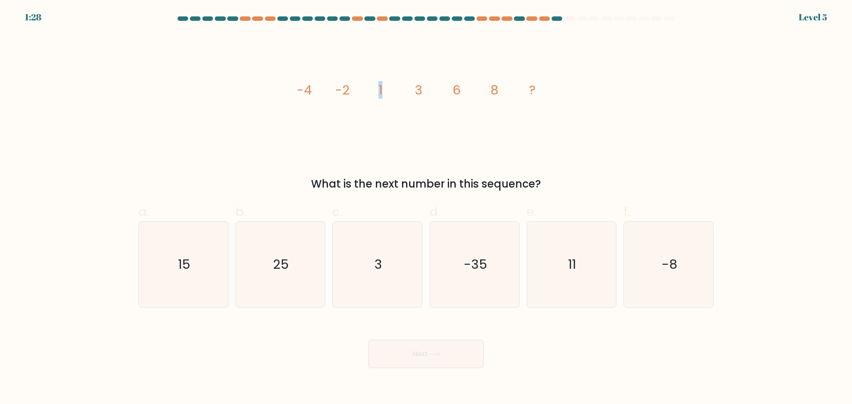
click at [390, 95] on icon "image/svg+xml -4 -2 1 3 6 8 ?" at bounding box center [426, 94] width 266 height 121
click at [408, 103] on icon "image/svg+xml -4 -2 1 3 6 8 ?" at bounding box center [426, 94] width 266 height 121
drag, startPoint x: 317, startPoint y: 88, endPoint x: 341, endPoint y: 88, distance: 24.0
click at [341, 88] on icon "image/svg+xml -4 -2 1 3 6 8 ?" at bounding box center [426, 94] width 266 height 121
click at [346, 88] on tspan "-2" at bounding box center [342, 90] width 15 height 18
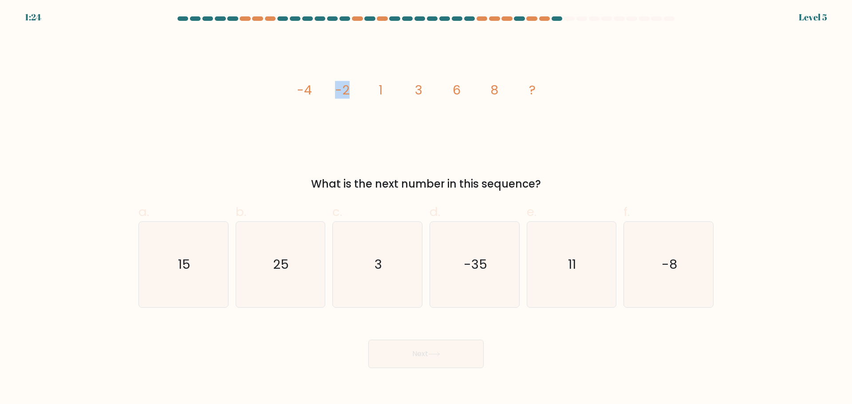
drag, startPoint x: 317, startPoint y: 91, endPoint x: 356, endPoint y: 92, distance: 39.5
click at [356, 92] on icon "image/svg+xml -4 -2 1 3 6 8 ?" at bounding box center [426, 94] width 266 height 121
click at [389, 94] on icon "image/svg+xml -4 -2 1 3 6 8 ?" at bounding box center [426, 94] width 266 height 121
click at [416, 92] on tspan "3" at bounding box center [419, 90] width 8 height 18
drag, startPoint x: 459, startPoint y: 92, endPoint x: 465, endPoint y: 93, distance: 6.7
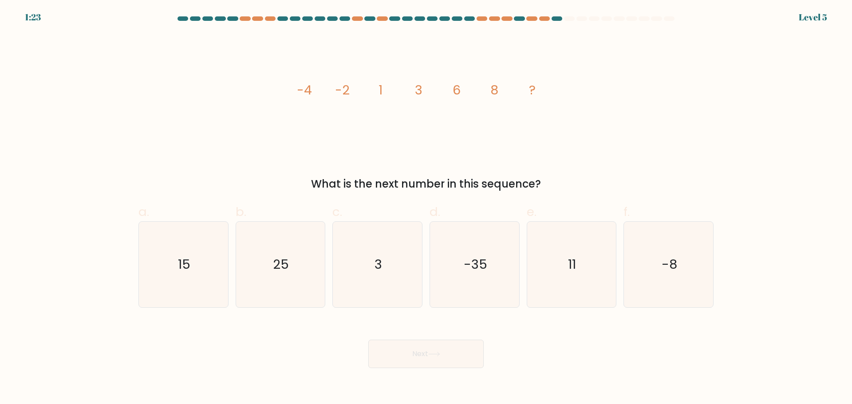
click at [459, 93] on tspan "6" at bounding box center [457, 90] width 8 height 18
click at [492, 91] on tspan "8" at bounding box center [495, 90] width 8 height 18
drag, startPoint x: 448, startPoint y: 90, endPoint x: 493, endPoint y: 93, distance: 44.5
click at [493, 93] on icon "image/svg+xml -4 -2 1 3 6 8 ?" at bounding box center [426, 94] width 266 height 121
click at [498, 93] on tspan "8" at bounding box center [495, 90] width 8 height 18
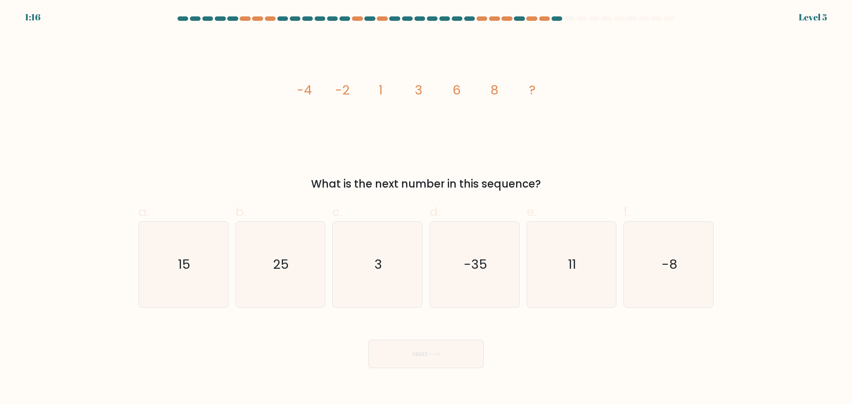
drag, startPoint x: 378, startPoint y: 95, endPoint x: 390, endPoint y: 95, distance: 12.0
click at [379, 95] on icon "image/svg+xml -4 -2 1 3 6 8 ?" at bounding box center [426, 94] width 266 height 121
drag, startPoint x: 382, startPoint y: 93, endPoint x: 402, endPoint y: 93, distance: 20.0
click at [402, 93] on icon "image/svg+xml -4 -2 1 3 6 8 ?" at bounding box center [426, 94] width 266 height 121
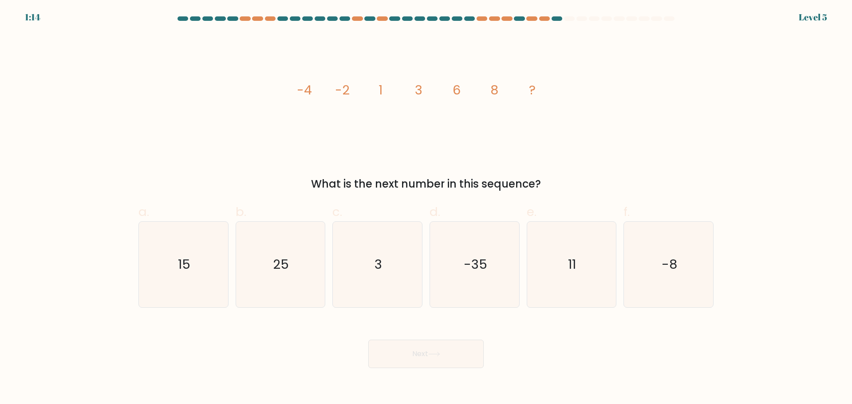
drag, startPoint x: 409, startPoint y: 93, endPoint x: 415, endPoint y: 94, distance: 5.8
click at [415, 94] on icon "image/svg+xml -4 -2 1 3 6 8 ?" at bounding box center [426, 94] width 266 height 121
drag, startPoint x: 426, startPoint y: 92, endPoint x: 432, endPoint y: 95, distance: 6.8
click at [432, 95] on icon "image/svg+xml -4 -2 1 3 6 8 ?" at bounding box center [426, 94] width 266 height 121
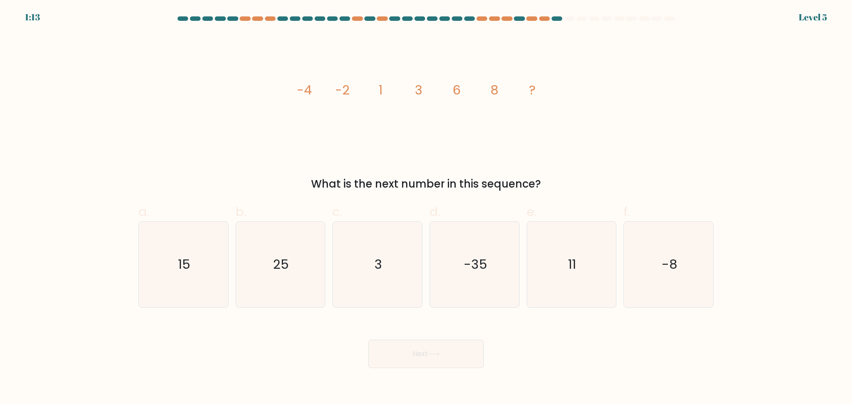
click at [436, 95] on icon "image/svg+xml -4 -2 1 3 6 8 ?" at bounding box center [426, 94] width 266 height 121
click at [438, 96] on icon "image/svg+xml -4 -2 1 3 6 8 ?" at bounding box center [426, 94] width 266 height 121
click at [384, 93] on icon "image/svg+xml -4 -2 1 3 6 8 ?" at bounding box center [426, 94] width 266 height 121
click at [421, 92] on tspan "3" at bounding box center [419, 90] width 8 height 18
click at [437, 91] on icon "image/svg+xml -4 -2 1 3 6 8 ?" at bounding box center [426, 94] width 266 height 121
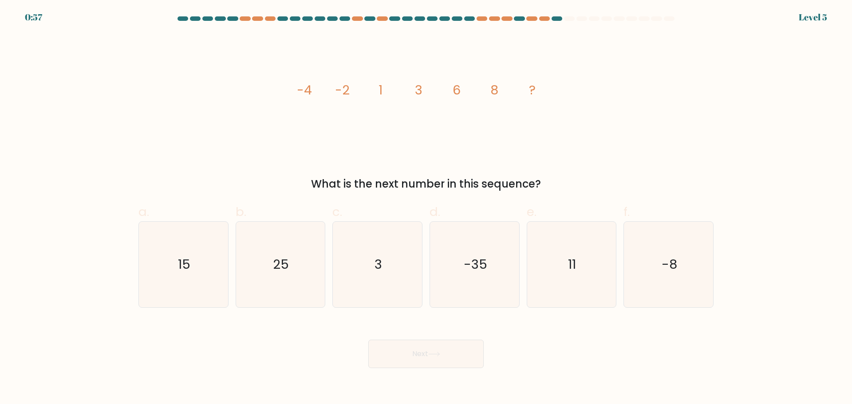
click at [448, 93] on icon "image/svg+xml -4 -2 1 3 6 8 ?" at bounding box center [426, 94] width 266 height 121
click at [417, 94] on tspan "3" at bounding box center [419, 90] width 8 height 18
click at [344, 88] on g "-4 -2 1 3 6 8 ?" at bounding box center [416, 90] width 239 height 18
click at [344, 88] on tspan "-2" at bounding box center [342, 90] width 15 height 18
click at [350, 87] on tspan "-2" at bounding box center [342, 90] width 15 height 18
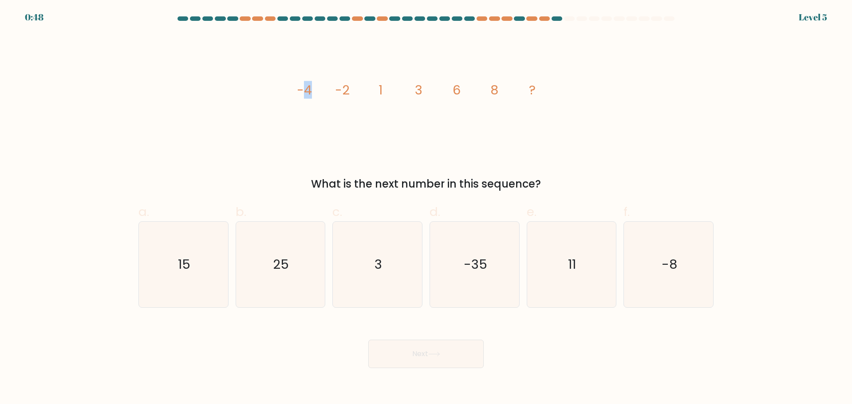
drag, startPoint x: 306, startPoint y: 90, endPoint x: 317, endPoint y: 90, distance: 11.5
click at [317, 90] on icon "image/svg+xml -4 -2 1 3 6 8 ?" at bounding box center [426, 94] width 266 height 121
click at [318, 89] on icon "image/svg+xml -4 -2 1 3 6 8 ?" at bounding box center [426, 94] width 266 height 121
drag, startPoint x: 340, startPoint y: 88, endPoint x: 348, endPoint y: 90, distance: 8.6
click at [348, 90] on tspan "-2" at bounding box center [342, 90] width 15 height 18
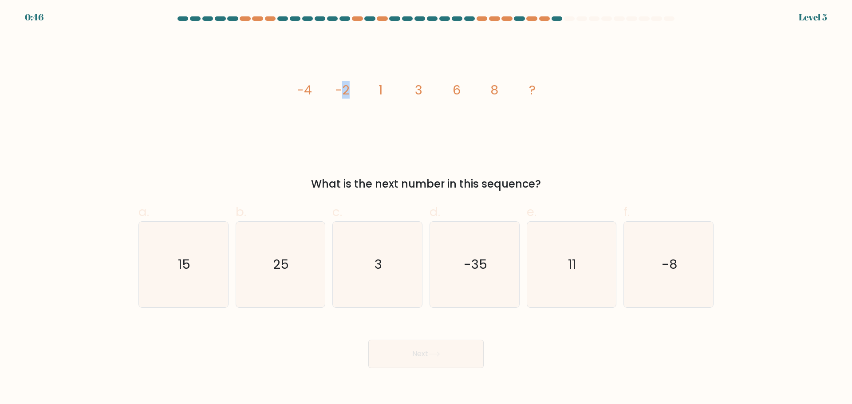
click at [348, 90] on tspan "-2" at bounding box center [342, 90] width 15 height 18
drag, startPoint x: 339, startPoint y: 90, endPoint x: 348, endPoint y: 90, distance: 8.9
click at [348, 90] on tspan "-2" at bounding box center [342, 90] width 15 height 18
drag, startPoint x: 348, startPoint y: 90, endPoint x: 338, endPoint y: 91, distance: 10.3
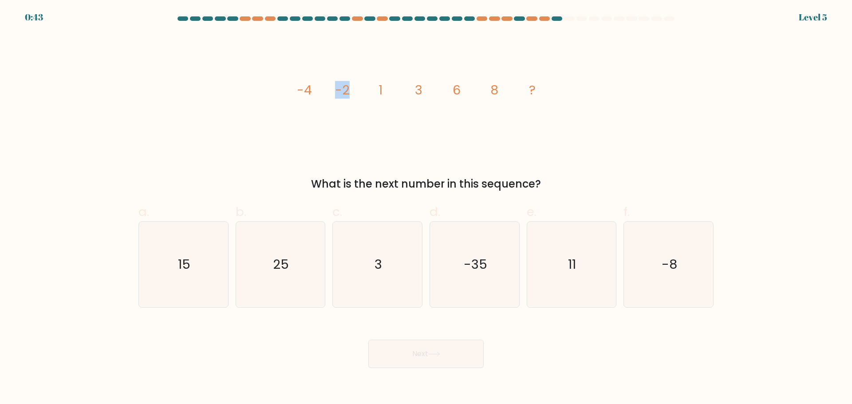
click at [338, 91] on tspan "-2" at bounding box center [342, 90] width 15 height 18
click at [343, 91] on tspan "-2" at bounding box center [342, 90] width 15 height 18
drag, startPoint x: 351, startPoint y: 91, endPoint x: 341, endPoint y: 91, distance: 10.2
click at [341, 91] on icon "image/svg+xml -4 -2 1 3 6 8 ?" at bounding box center [426, 94] width 266 height 121
click at [356, 91] on icon "image/svg+xml -4 -2 1 3 6 8 ?" at bounding box center [426, 94] width 266 height 121
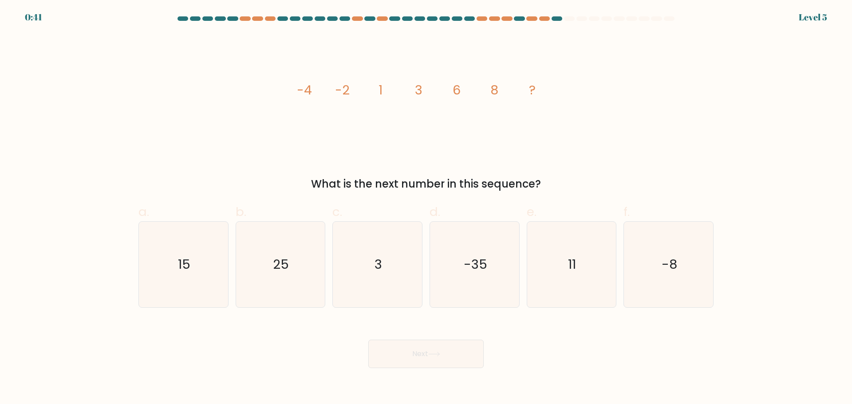
click at [374, 91] on icon "image/svg+xml -4 -2 1 3 6 8 ?" at bounding box center [426, 94] width 266 height 121
drag, startPoint x: 378, startPoint y: 91, endPoint x: 387, endPoint y: 93, distance: 9.1
click at [387, 93] on icon "image/svg+xml -4 -2 1 3 6 8 ?" at bounding box center [426, 94] width 266 height 121
click at [393, 92] on icon "image/svg+xml -4 -2 1 3 6 8 ?" at bounding box center [426, 94] width 266 height 121
drag, startPoint x: 382, startPoint y: 91, endPoint x: 330, endPoint y: 91, distance: 51.9
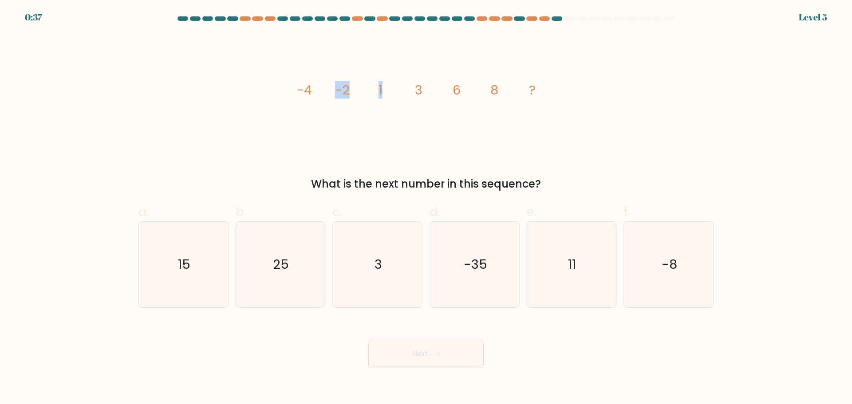
click at [330, 91] on icon "image/svg+xml -4 -2 1 3 6 8 ?" at bounding box center [426, 94] width 266 height 121
click at [420, 91] on tspan "3" at bounding box center [419, 90] width 8 height 18
drag, startPoint x: 421, startPoint y: 89, endPoint x: 366, endPoint y: 89, distance: 55.5
click at [366, 89] on icon "image/svg+xml -4 -2 1 3 6 8 ?" at bounding box center [426, 94] width 266 height 121
click at [423, 89] on icon "image/svg+xml -4 -2 1 3 6 8 ?" at bounding box center [426, 94] width 266 height 121
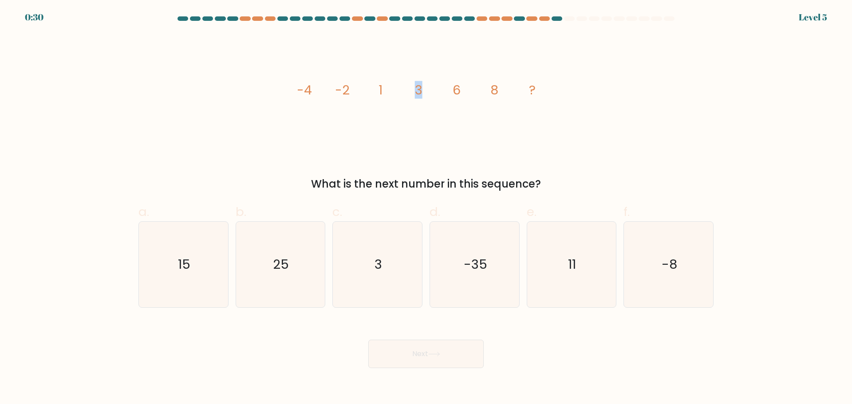
drag, startPoint x: 422, startPoint y: 88, endPoint x: 399, endPoint y: 88, distance: 23.1
click at [399, 88] on icon "image/svg+xml -4 -2 1 3 6 8 ?" at bounding box center [426, 94] width 266 height 121
click at [458, 93] on tspan "6" at bounding box center [457, 90] width 8 height 18
drag, startPoint x: 461, startPoint y: 91, endPoint x: 400, endPoint y: 91, distance: 61.7
click at [400, 91] on icon "image/svg+xml -4 -2 1 3 6 8 ?" at bounding box center [426, 94] width 266 height 121
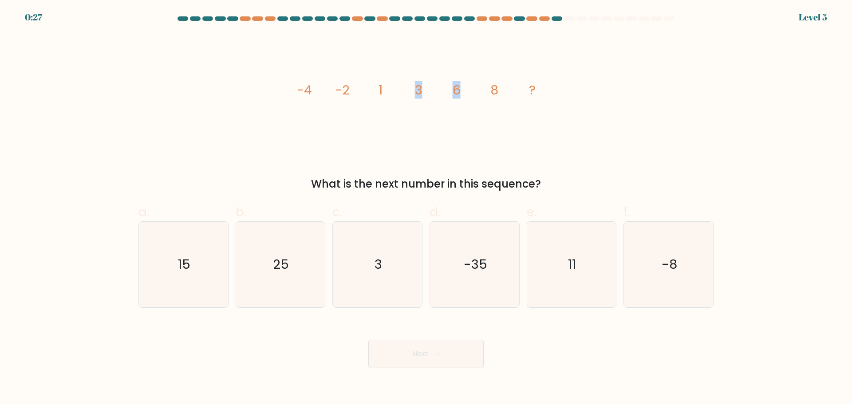
click at [399, 91] on icon "image/svg+xml -4 -2 1 3 6 8 ?" at bounding box center [426, 94] width 266 height 121
drag, startPoint x: 309, startPoint y: 91, endPoint x: 506, endPoint y: 95, distance: 197.1
click at [508, 95] on icon "image/svg+xml -4 -2 1 3 6 8 ?" at bounding box center [426, 94] width 266 height 121
click at [505, 93] on icon "image/svg+xml -4 -2 1 3 6 8 ?" at bounding box center [426, 94] width 266 height 121
drag, startPoint x: 338, startPoint y: 88, endPoint x: 304, endPoint y: 88, distance: 34.6
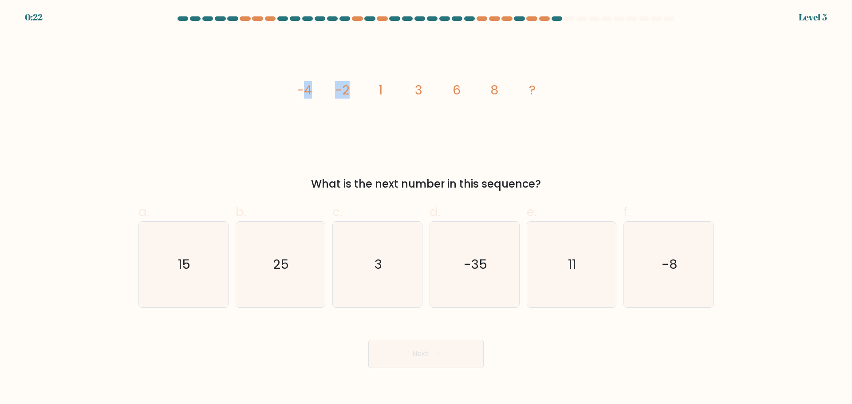
click at [304, 88] on icon "image/svg+xml -4 -2 1 3 6 8 ?" at bounding box center [426, 94] width 266 height 121
click at [491, 87] on tspan "8" at bounding box center [495, 90] width 8 height 18
drag, startPoint x: 385, startPoint y: 86, endPoint x: 331, endPoint y: 87, distance: 53.7
click at [331, 87] on icon "image/svg+xml -4 -2 1 3 6 8 ?" at bounding box center [426, 94] width 266 height 121
click at [389, 88] on icon "image/svg+xml -4 -2 1 3 6 8 ?" at bounding box center [426, 94] width 266 height 121
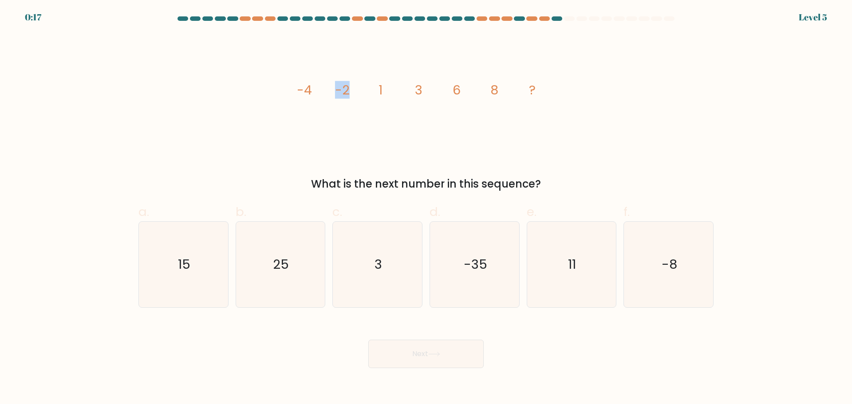
drag, startPoint x: 352, startPoint y: 85, endPoint x: 313, endPoint y: 87, distance: 38.3
click at [313, 87] on icon "image/svg+xml -4 -2 1 3 6 8 ?" at bounding box center [426, 94] width 266 height 121
click at [185, 261] on text "15" at bounding box center [184, 265] width 12 height 18
click at [426, 208] on input "a. 15" at bounding box center [426, 205] width 0 height 6
radio input "true"
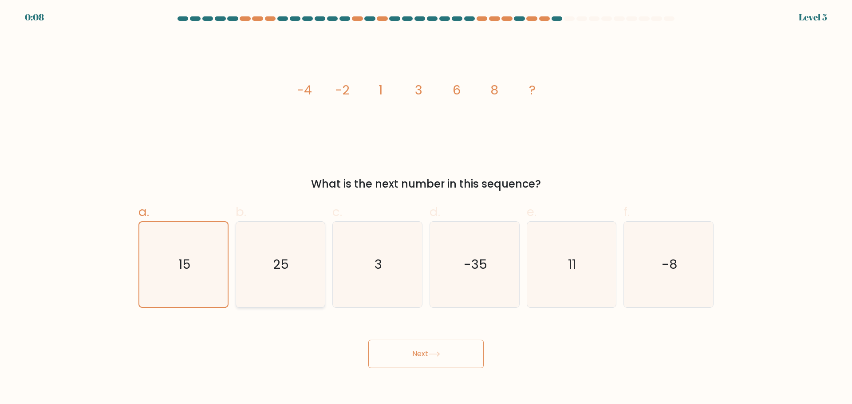
click at [289, 289] on icon "25" at bounding box center [281, 265] width 86 height 86
click at [426, 208] on input "b. 25" at bounding box center [426, 205] width 0 height 6
radio input "true"
click at [555, 281] on icon "11" at bounding box center [572, 265] width 86 height 86
click at [427, 208] on input "e. 11" at bounding box center [426, 205] width 0 height 6
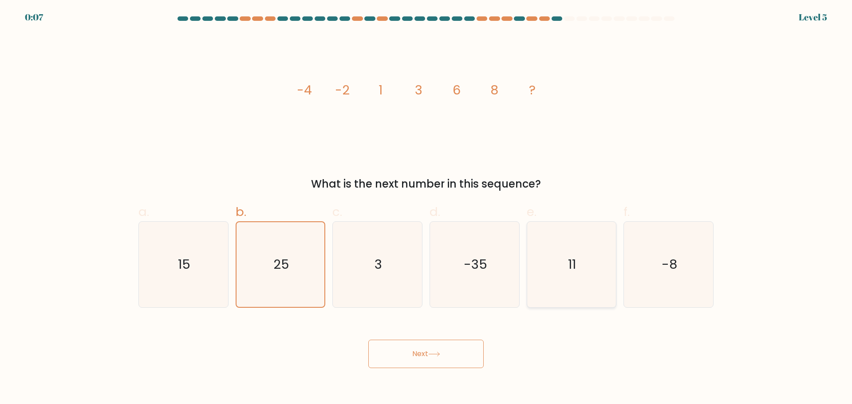
radio input "true"
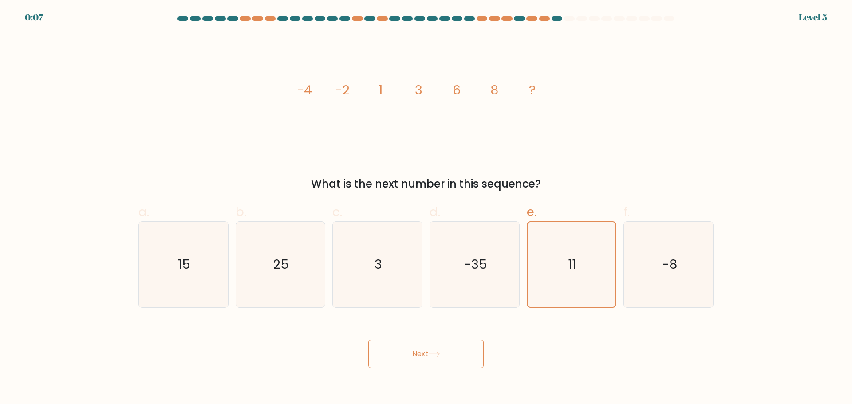
click at [497, 356] on div "Next" at bounding box center [426, 344] width 586 height 50
drag, startPoint x: 447, startPoint y: 359, endPoint x: 484, endPoint y: 351, distance: 38.6
click at [447, 359] on button "Next" at bounding box center [425, 354] width 115 height 28
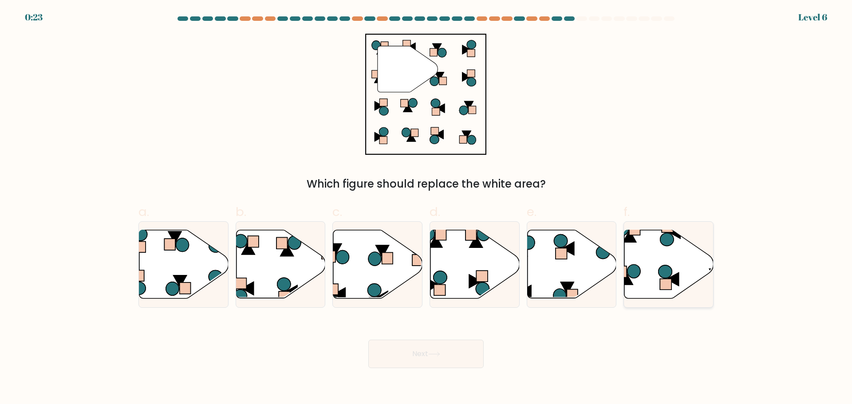
click at [643, 255] on icon at bounding box center [669, 264] width 89 height 68
click at [427, 208] on input "f." at bounding box center [426, 205] width 0 height 6
radio input "true"
click at [435, 356] on icon at bounding box center [434, 354] width 12 height 5
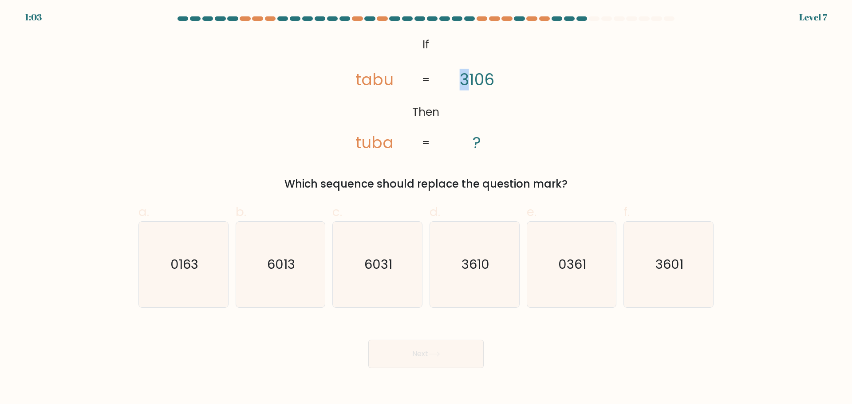
click at [461, 78] on tspan "3106" at bounding box center [477, 80] width 35 height 22
click at [384, 125] on icon "@import url('https://fonts.googleapis.com/css?family=Abril+Fatface:400,100,100i…" at bounding box center [426, 94] width 197 height 121
drag, startPoint x: 361, startPoint y: 83, endPoint x: 342, endPoint y: 83, distance: 19.1
click at [342, 83] on icon "@import url('https://fonts.googleapis.com/css?family=Abril+Fatface:400,100,100i…" at bounding box center [426, 94] width 197 height 121
drag, startPoint x: 467, startPoint y: 80, endPoint x: 422, endPoint y: 99, distance: 48.9
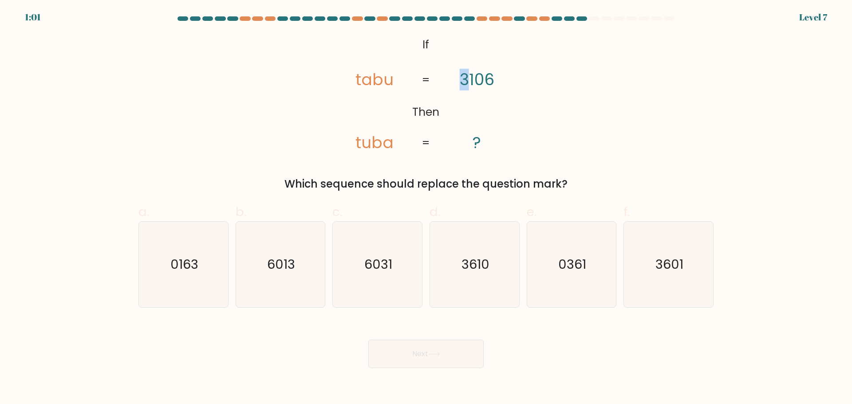
click at [452, 81] on icon "@import url('https://fonts.googleapis.com/css?family=Abril+Fatface:400,100,100i…" at bounding box center [426, 94] width 197 height 121
drag, startPoint x: 393, startPoint y: 77, endPoint x: 385, endPoint y: 80, distance: 8.6
click at [385, 80] on tspan "tabu" at bounding box center [375, 80] width 38 height 22
click at [375, 79] on tspan "tabu" at bounding box center [375, 80] width 38 height 22
click at [635, 248] on icon "3601" at bounding box center [669, 265] width 86 height 86
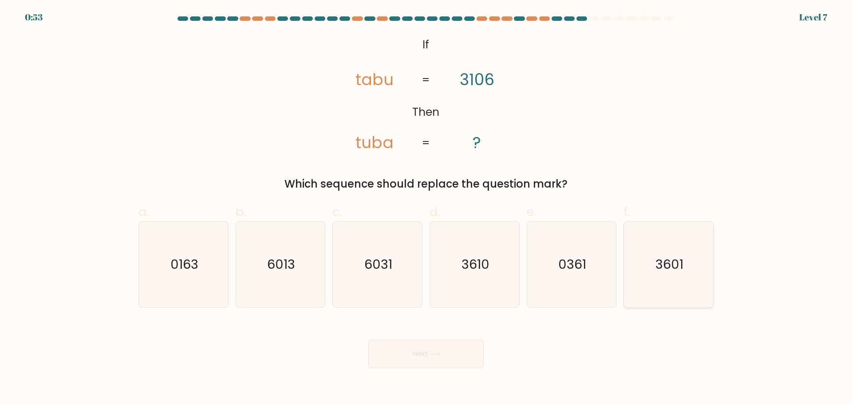
click at [427, 208] on input "f. 3601" at bounding box center [426, 205] width 0 height 6
radio input "true"
click at [438, 360] on button "Next" at bounding box center [425, 354] width 115 height 28
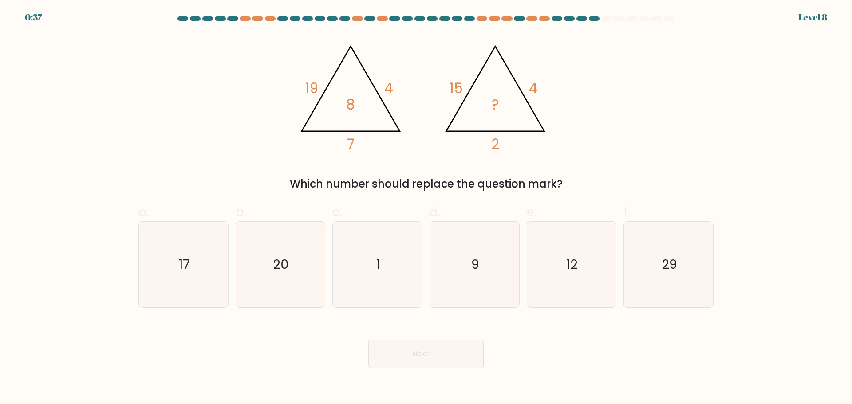
drag, startPoint x: 495, startPoint y: 110, endPoint x: 496, endPoint y: 149, distance: 39.1
click at [496, 149] on icon "@import url('https://fonts.googleapis.com/css?family=Abril+Fatface:400,100,100i…" at bounding box center [495, 95] width 115 height 117
click at [499, 103] on icon "@import url('https://fonts.googleapis.com/css?family=Abril+Fatface:400,100,100i…" at bounding box center [426, 94] width 266 height 121
drag, startPoint x: 493, startPoint y: 120, endPoint x: 497, endPoint y: 142, distance: 22.1
click at [491, 144] on icon "@import url('https://fonts.googleapis.com/css?family=Abril+Fatface:400,100,100i…" at bounding box center [495, 95] width 115 height 117
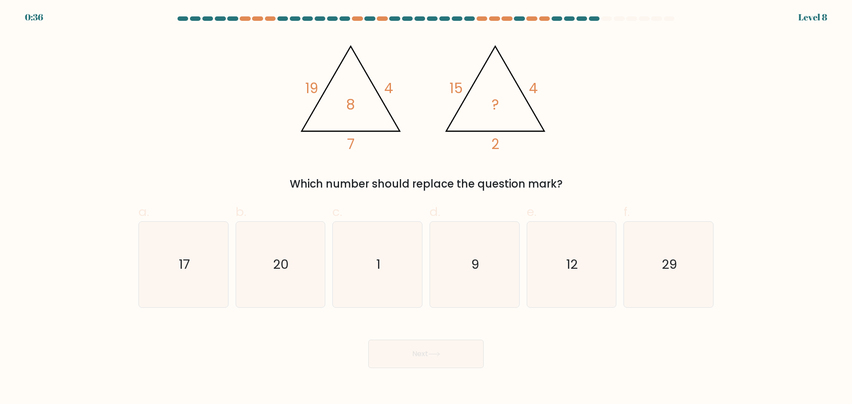
click at [530, 92] on tspan "4" at bounding box center [533, 89] width 9 height 20
click at [491, 100] on icon "@import url('https://fonts.googleapis.com/css?family=Abril+Fatface:400,100,100i…" at bounding box center [426, 94] width 266 height 121
drag, startPoint x: 497, startPoint y: 104, endPoint x: 495, endPoint y: 156, distance: 52.0
click at [495, 156] on div "@import url('https://fonts.googleapis.com/css?family=Abril+Fatface:400,100,100i…" at bounding box center [426, 113] width 586 height 158
click at [496, 127] on icon "@import url('https://fonts.googleapis.com/css?family=Abril+Fatface:400,100,100i…" at bounding box center [426, 94] width 266 height 121
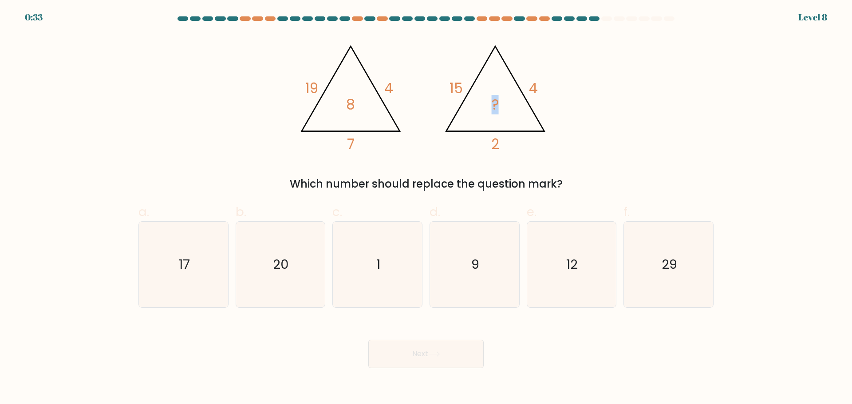
drag, startPoint x: 497, startPoint y: 104, endPoint x: 500, endPoint y: 140, distance: 36.5
click at [497, 140] on icon "@import url('https://fonts.googleapis.com/css?family=Abril+Fatface:400,100,100i…" at bounding box center [495, 95] width 115 height 117
click at [535, 83] on tspan "4" at bounding box center [533, 89] width 9 height 20
drag, startPoint x: 477, startPoint y: 246, endPoint x: 481, endPoint y: 322, distance: 75.6
click at [478, 246] on icon "9" at bounding box center [475, 265] width 86 height 86
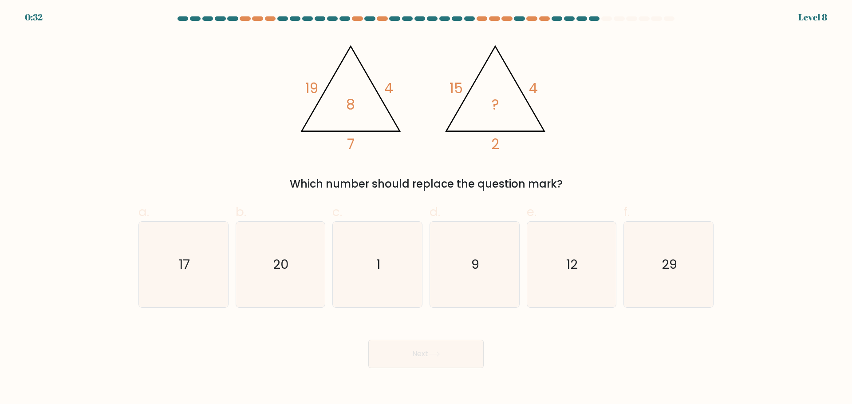
click at [427, 208] on input "d. 9" at bounding box center [426, 205] width 0 height 6
radio input "true"
click at [463, 354] on button "Next" at bounding box center [425, 354] width 115 height 28
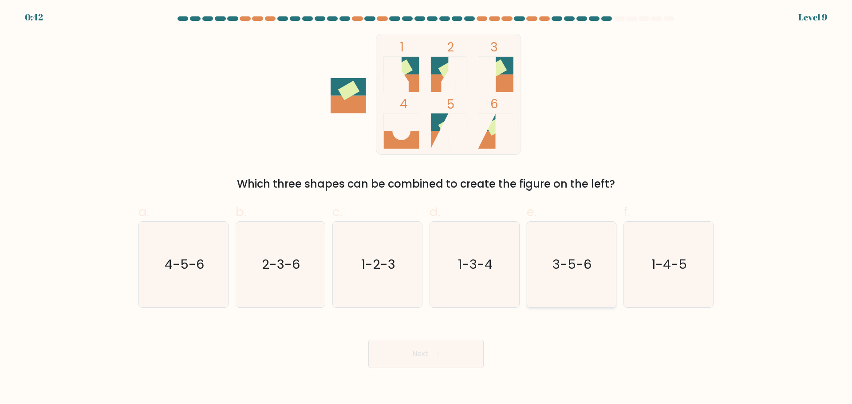
click at [557, 262] on text "3-5-6" at bounding box center [572, 265] width 39 height 18
click at [441, 350] on button "Next" at bounding box center [425, 354] width 115 height 28
click at [578, 265] on text "3-5-6" at bounding box center [572, 265] width 39 height 18
click at [427, 208] on input "e. 3-5-6" at bounding box center [426, 205] width 0 height 6
radio input "true"
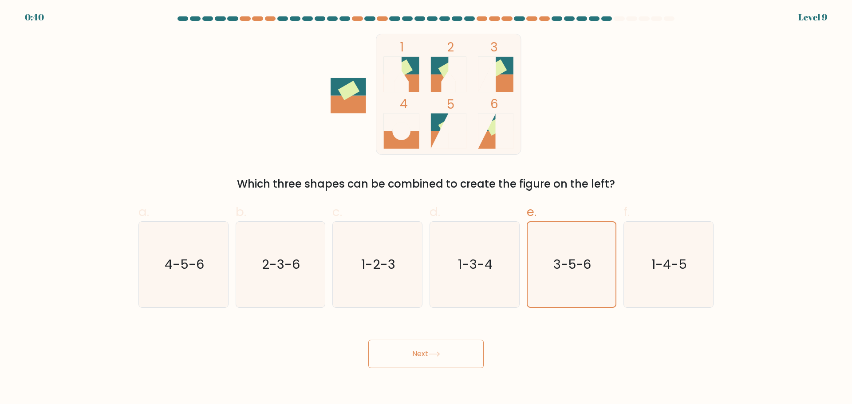
click at [464, 356] on button "Next" at bounding box center [425, 354] width 115 height 28
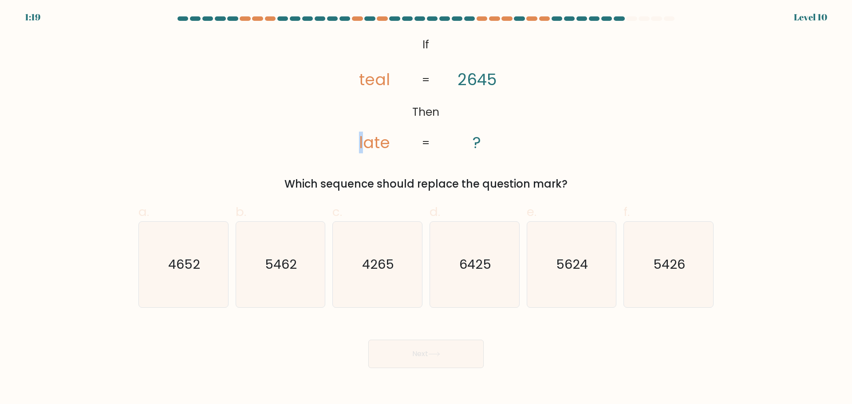
click at [360, 143] on tspan "late" at bounding box center [375, 143] width 31 height 22
click at [368, 147] on tspan "late" at bounding box center [375, 143] width 31 height 22
click at [376, 144] on tspan "late" at bounding box center [375, 143] width 31 height 22
click at [685, 269] on text "5426" at bounding box center [670, 265] width 32 height 18
click at [427, 208] on input "f. 5426" at bounding box center [426, 205] width 0 height 6
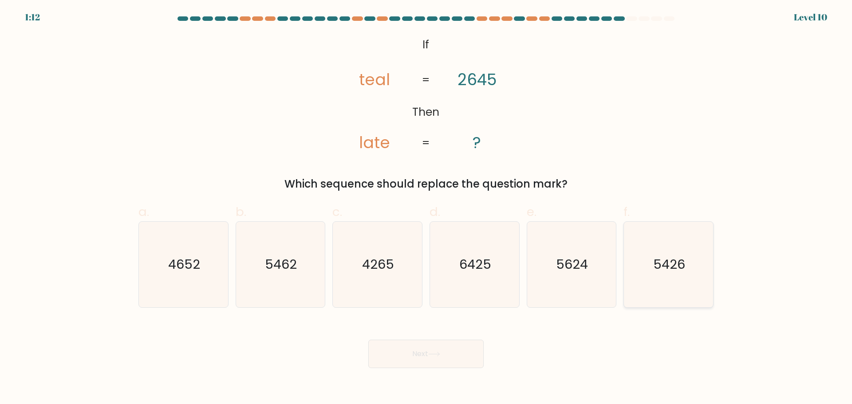
radio input "true"
click at [435, 352] on icon at bounding box center [434, 354] width 12 height 5
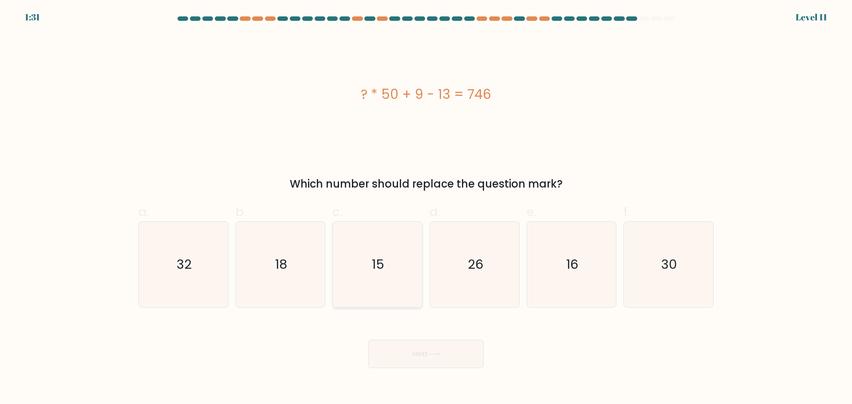
drag, startPoint x: 371, startPoint y: 271, endPoint x: 383, endPoint y: 282, distance: 16.0
click at [371, 270] on icon "15" at bounding box center [378, 265] width 86 height 86
click at [426, 208] on input "c. 15" at bounding box center [426, 205] width 0 height 6
radio input "true"
click at [396, 257] on icon "15" at bounding box center [377, 264] width 85 height 85
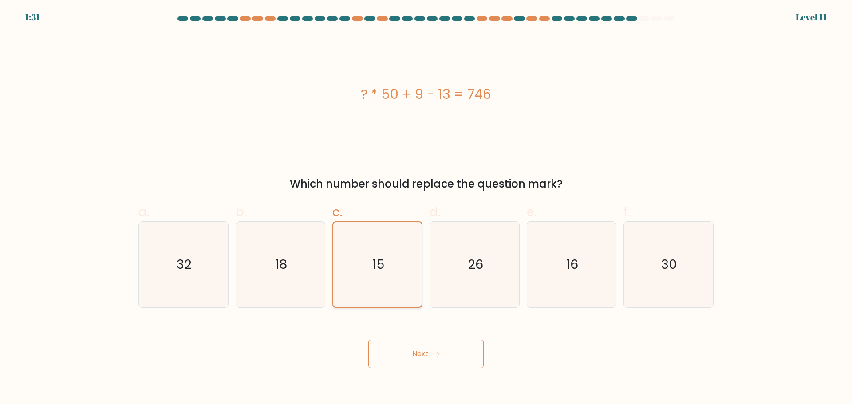
click at [426, 208] on input "c. 15" at bounding box center [426, 205] width 0 height 6
click at [422, 352] on button "Next" at bounding box center [425, 354] width 115 height 28
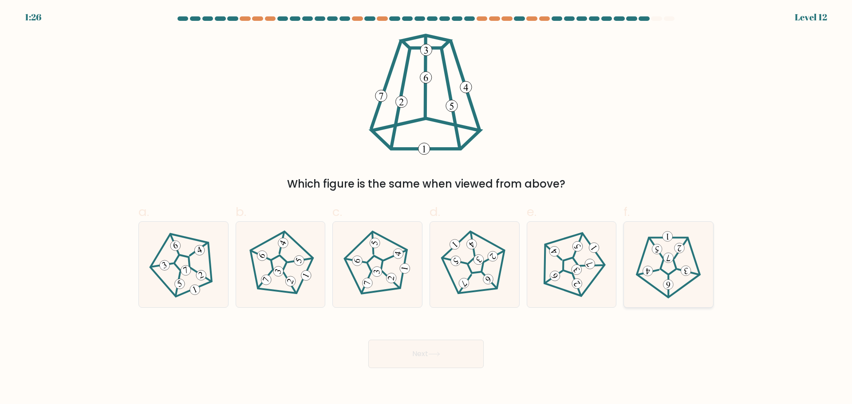
click at [675, 271] on 171 at bounding box center [669, 267] width 16 height 15
click at [427, 208] on input "f." at bounding box center [426, 205] width 0 height 6
radio input "true"
click at [432, 354] on icon at bounding box center [434, 354] width 11 height 4
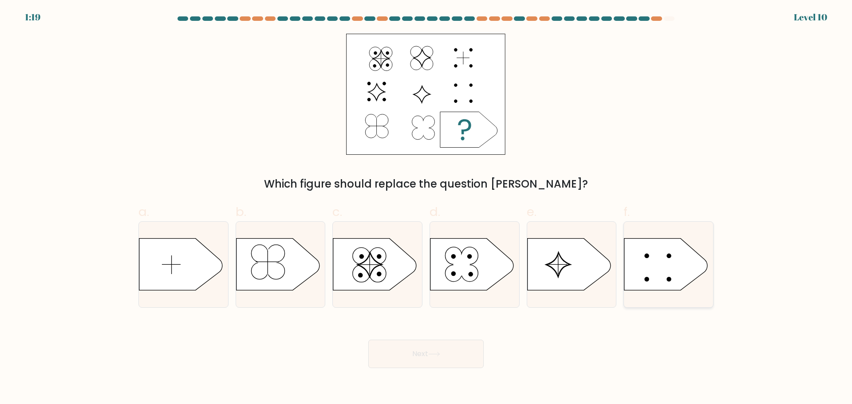
click at [656, 277] on icon at bounding box center [666, 264] width 83 height 52
click at [427, 208] on input "f." at bounding box center [426, 205] width 0 height 6
radio input "true"
click at [445, 353] on button "Next" at bounding box center [425, 354] width 115 height 28
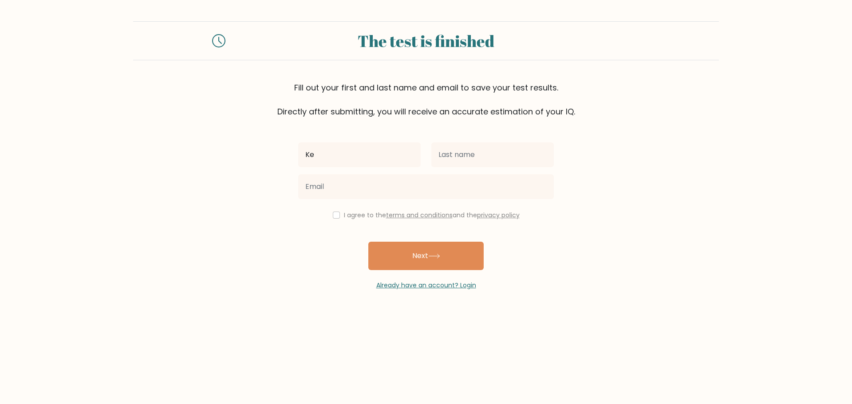
type input "K"
type input "Ken"
type input "d"
type input "Dela Calzada"
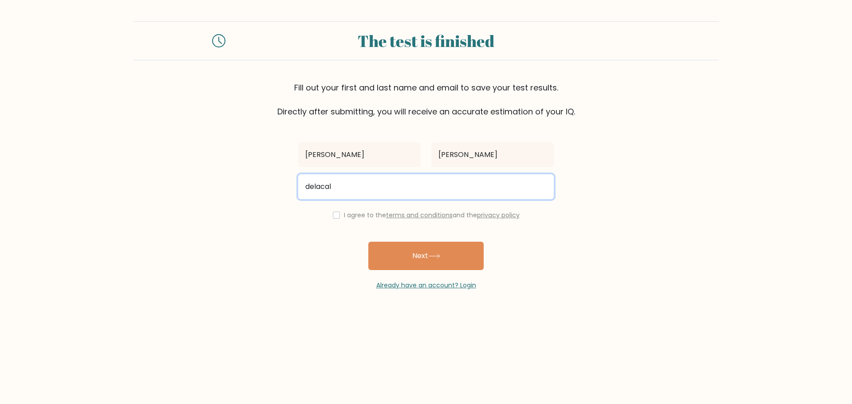
type input "delacalzadaken@gmail.com"
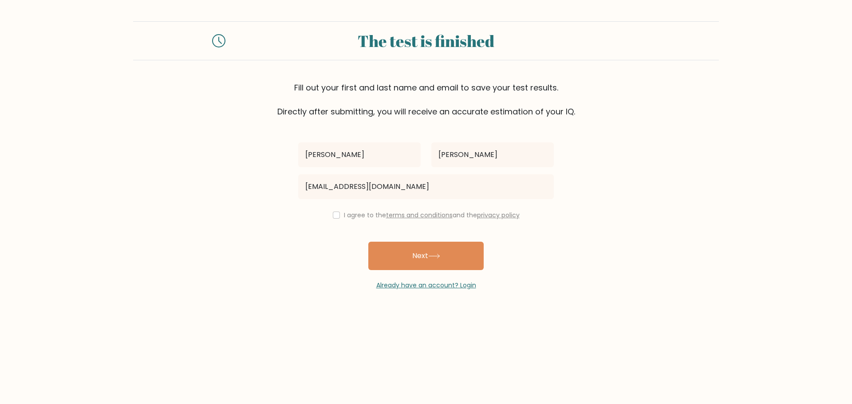
click at [339, 214] on div "I agree to the terms and conditions and the privacy policy" at bounding box center [426, 215] width 266 height 11
click at [337, 217] on input "checkbox" at bounding box center [336, 215] width 7 height 7
checkbox input "true"
click at [394, 250] on button "Next" at bounding box center [425, 256] width 115 height 28
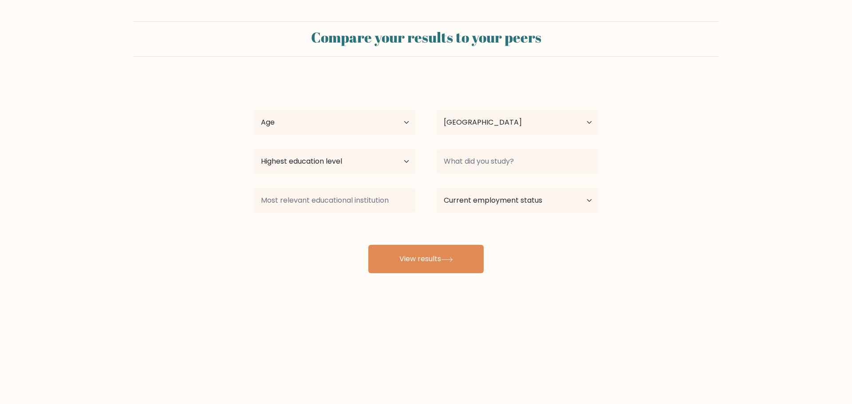
select select "PH"
click at [344, 113] on select "Age Under 18 years old 18-24 years old 25-34 years old 35-44 years old 45-54 ye…" at bounding box center [335, 122] width 162 height 25
select select "18_24"
click at [254, 110] on select "Age Under 18 years old 18-24 years old 25-34 years old 35-44 years old 45-54 ye…" at bounding box center [335, 122] width 162 height 25
click at [491, 122] on select "Country Afghanistan Albania Algeria American Samoa Andorra Angola Anguilla Anta…" at bounding box center [518, 122] width 162 height 25
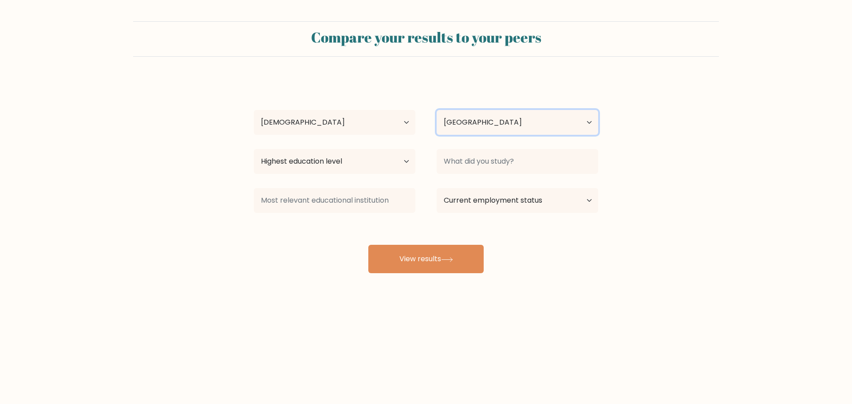
drag, startPoint x: 493, startPoint y: 121, endPoint x: 475, endPoint y: 128, distance: 19.5
click at [493, 121] on select "Country Afghanistan Albania Algeria American Samoa Andorra Angola Anguilla Anta…" at bounding box center [518, 122] width 162 height 25
click at [383, 154] on select "Highest education level No schooling Primary Lower Secondary Upper Secondary Oc…" at bounding box center [335, 161] width 162 height 25
select select "bachelors_degree"
click at [254, 149] on select "Highest education level No schooling Primary Lower Secondary Upper Secondary Oc…" at bounding box center [335, 161] width 162 height 25
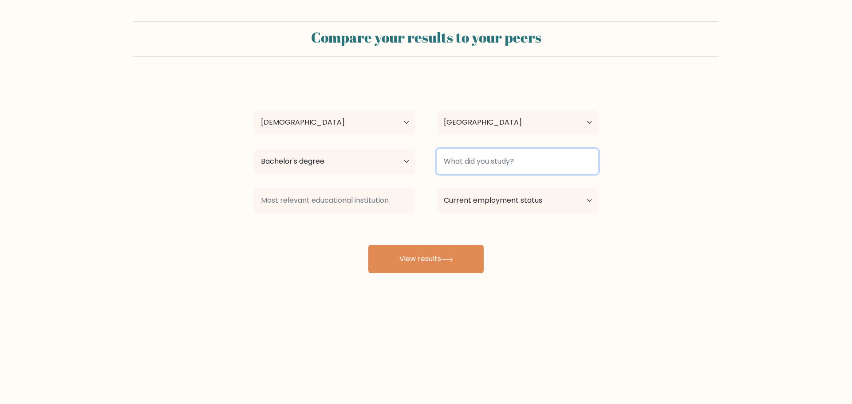
click at [528, 166] on input at bounding box center [518, 161] width 162 height 25
type input "B"
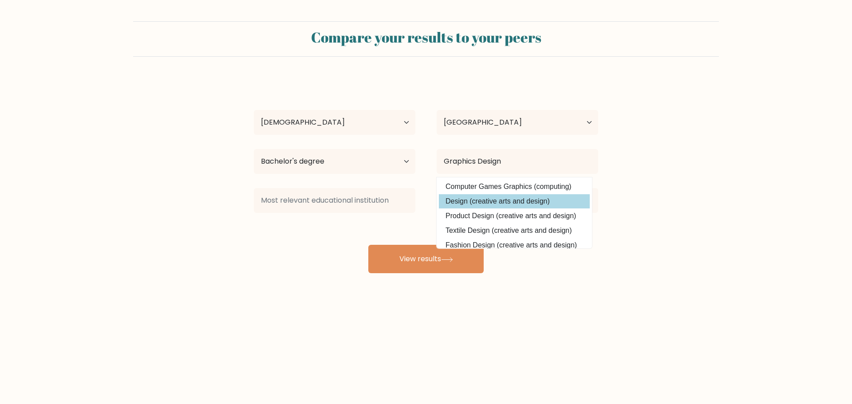
click at [526, 200] on option "Design (creative arts and design)" at bounding box center [514, 201] width 151 height 14
type input "Design"
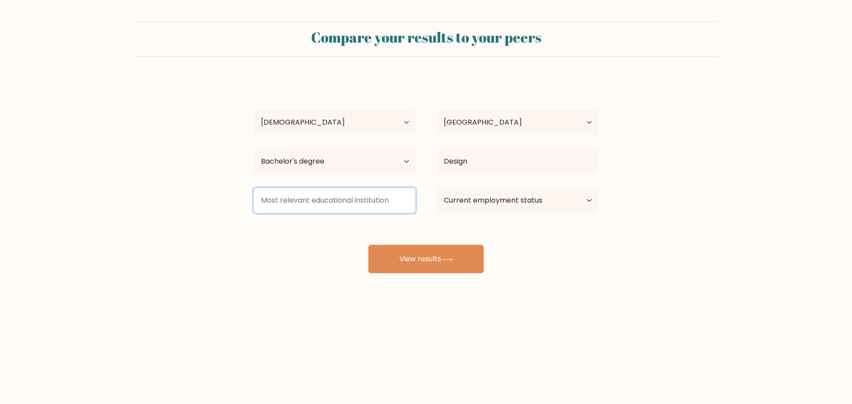
click at [380, 203] on input at bounding box center [335, 200] width 162 height 25
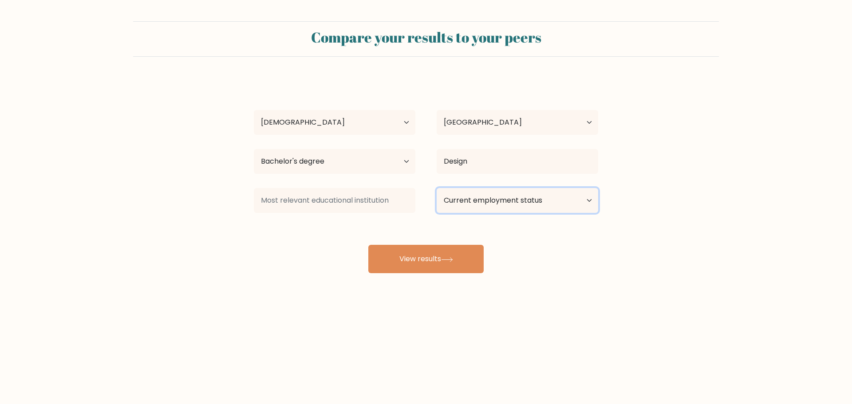
click at [534, 201] on select "Current employment status Employed Student Retired Other / prefer not to answer" at bounding box center [518, 200] width 162 height 25
select select "employed"
click at [437, 188] on select "Current employment status Employed Student Retired Other / prefer not to answer" at bounding box center [518, 200] width 162 height 25
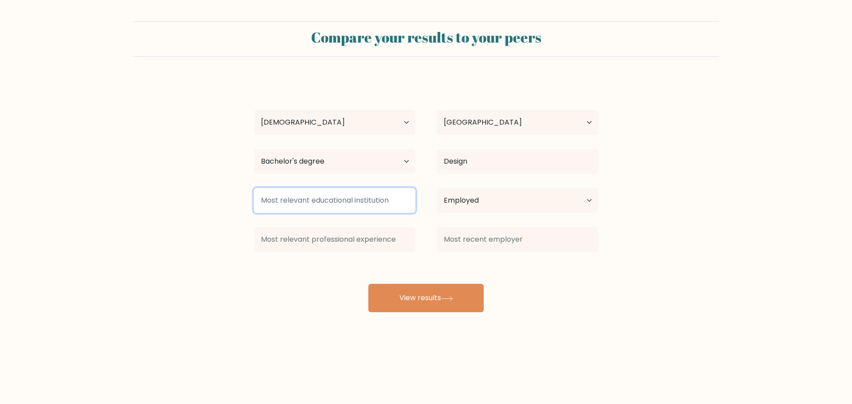
click at [398, 207] on input at bounding box center [335, 200] width 162 height 25
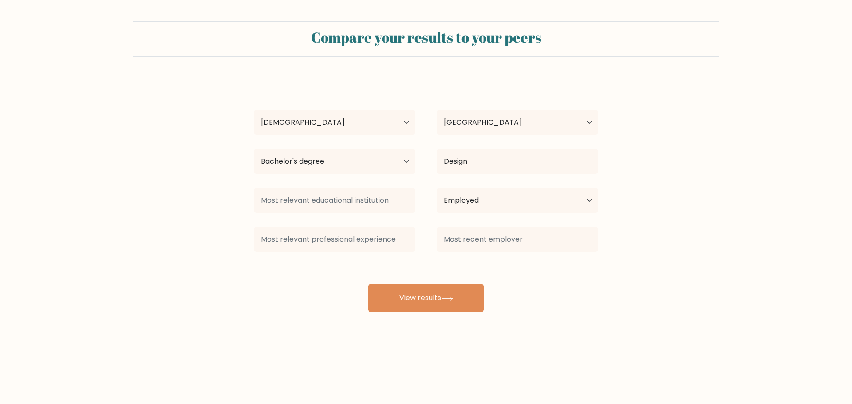
click at [645, 257] on form "Compare your results to your peers Ken Dela Calzada Age Under 18 years old 18-2…" at bounding box center [426, 166] width 852 height 291
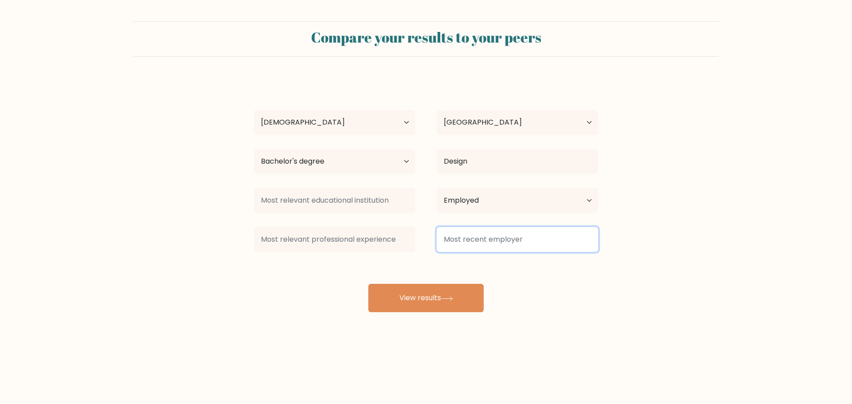
click at [519, 244] on input at bounding box center [518, 239] width 162 height 25
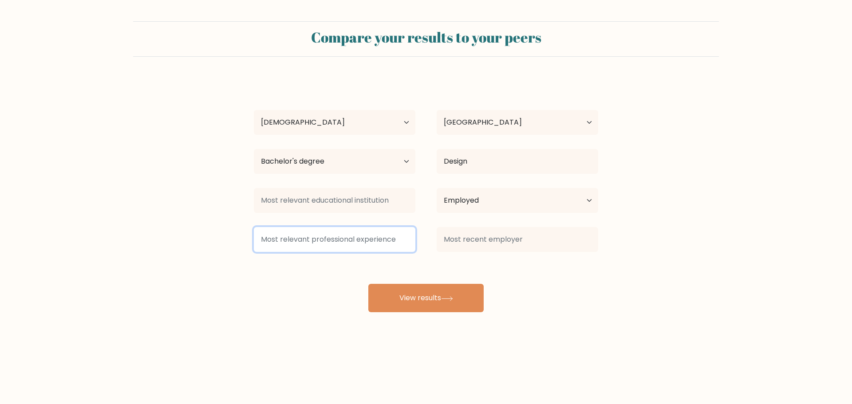
click at [385, 235] on input at bounding box center [335, 239] width 162 height 25
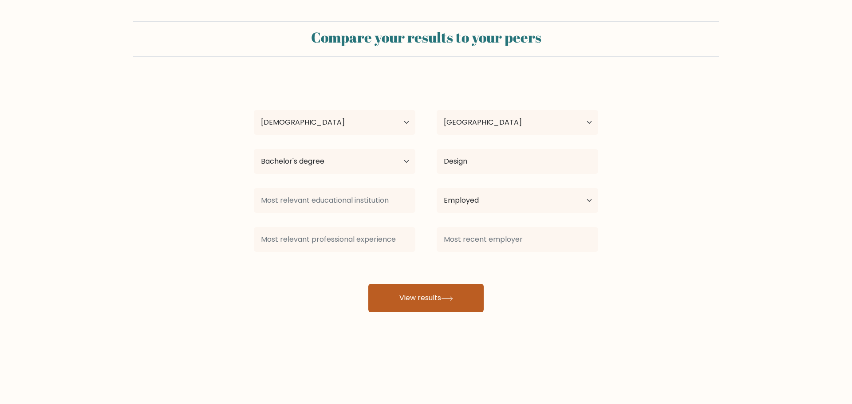
click at [441, 294] on button "View results" at bounding box center [425, 298] width 115 height 28
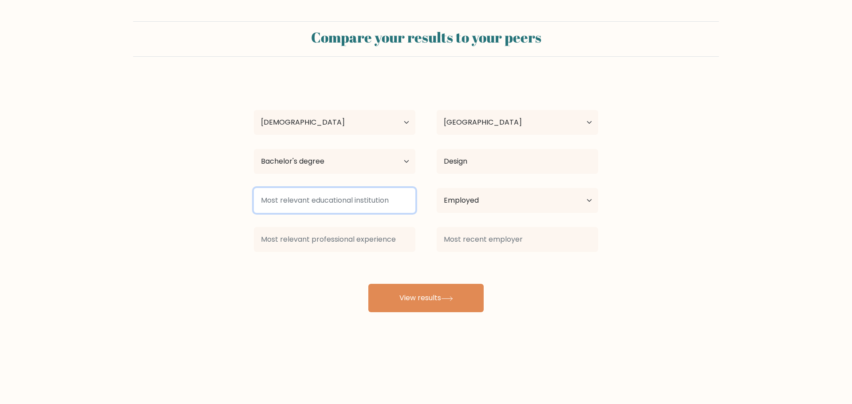
type input "C"
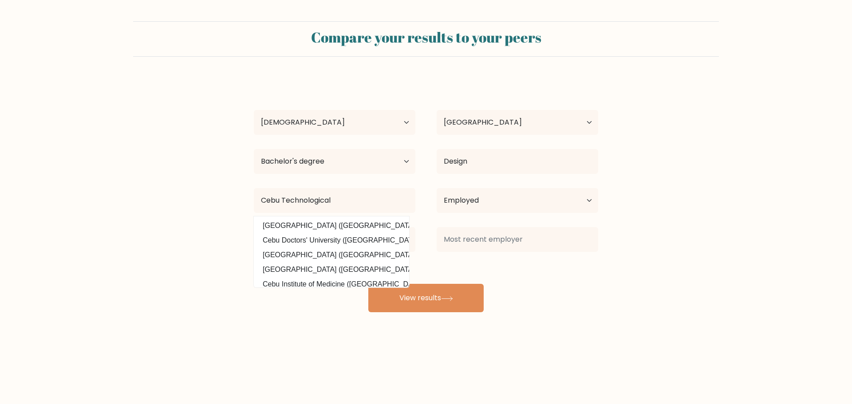
click at [379, 222] on option "Cebu Technological University (Philippines)" at bounding box center [331, 226] width 151 height 14
type input "[GEOGRAPHIC_DATA]"
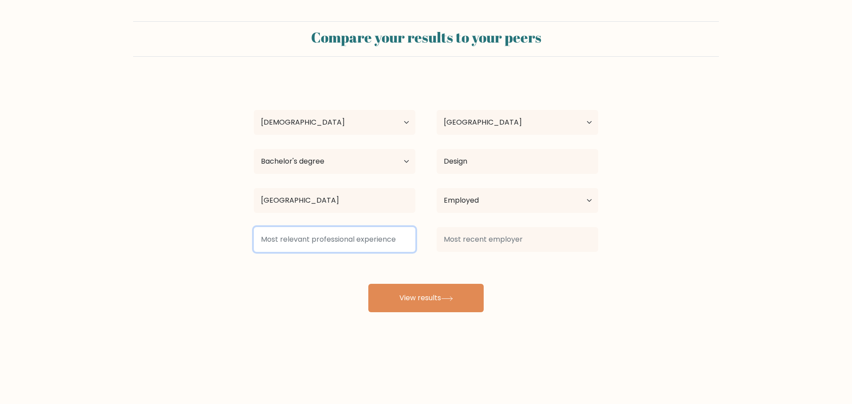
click at [361, 242] on input at bounding box center [335, 239] width 162 height 25
type input "c"
click at [366, 239] on input at bounding box center [335, 239] width 162 height 25
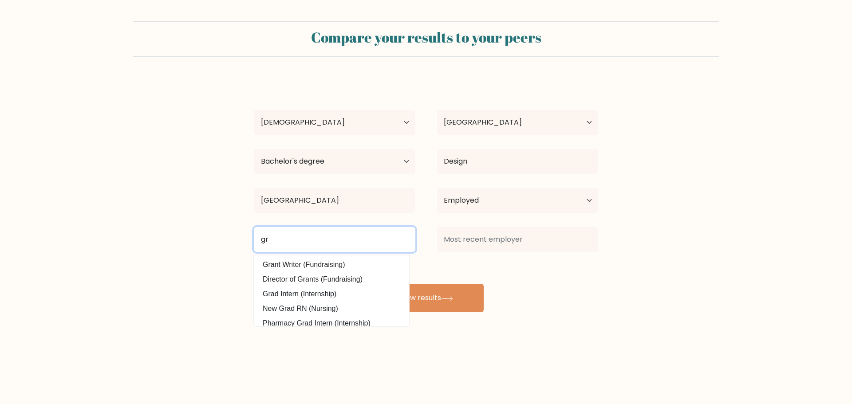
type input "g"
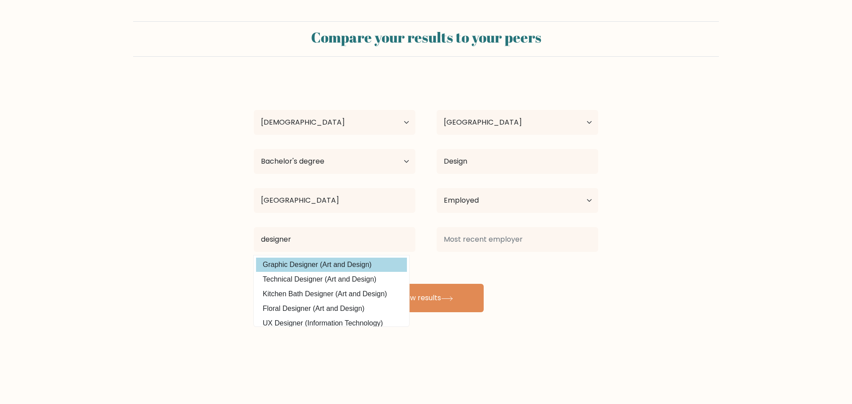
click at [348, 265] on option "Graphic Designer (Art and Design)" at bounding box center [331, 265] width 151 height 14
type input "Graphic Designer"
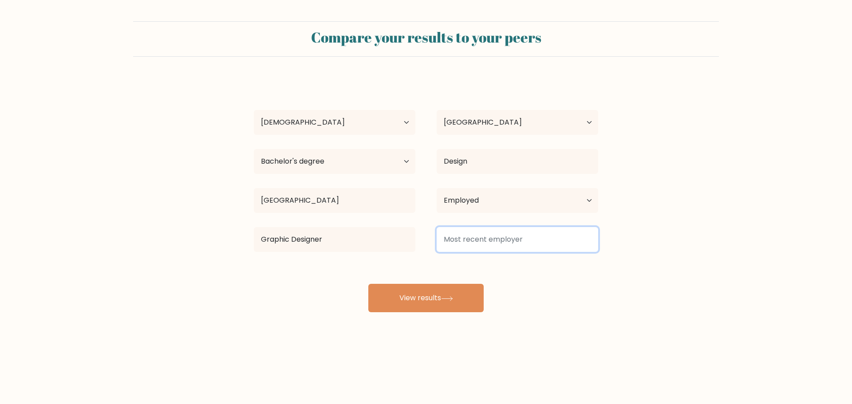
click at [507, 248] on input at bounding box center [518, 239] width 162 height 25
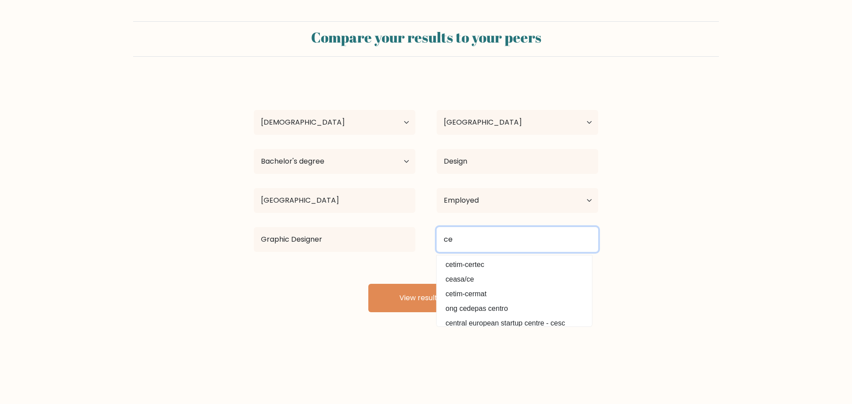
type input "c"
type input "d"
type input "a"
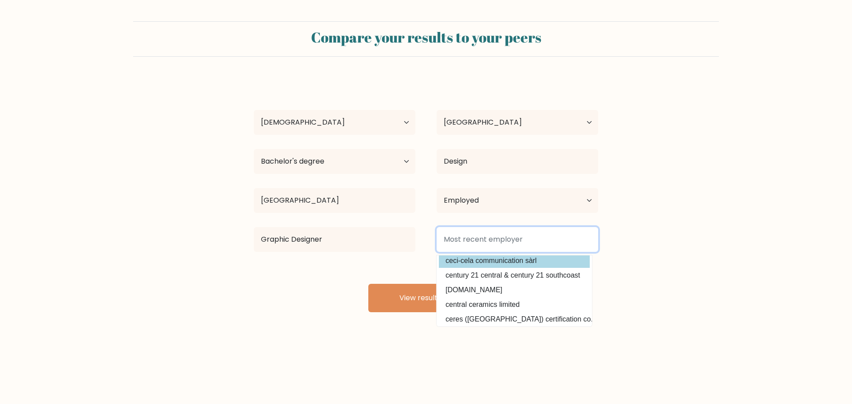
scroll to position [80, 0]
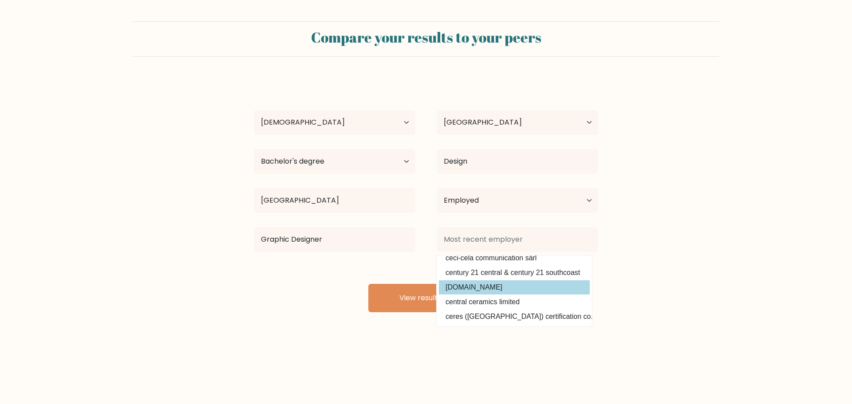
click at [540, 291] on option "cebujobs.ph" at bounding box center [514, 288] width 151 height 14
type input "cebujobs.ph"
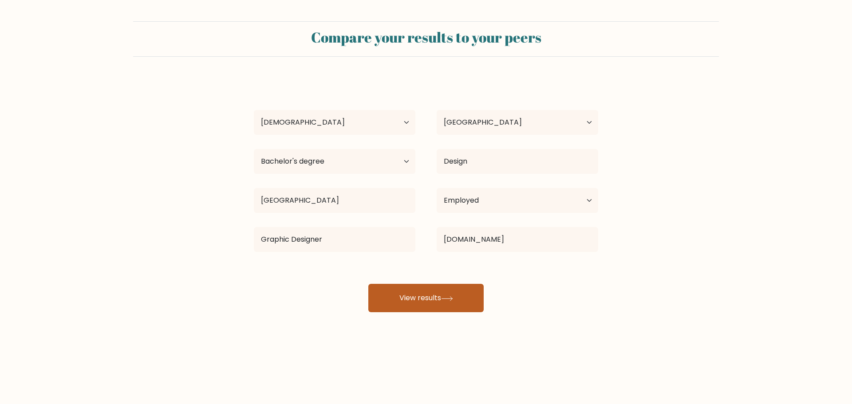
click at [440, 310] on button "View results" at bounding box center [425, 298] width 115 height 28
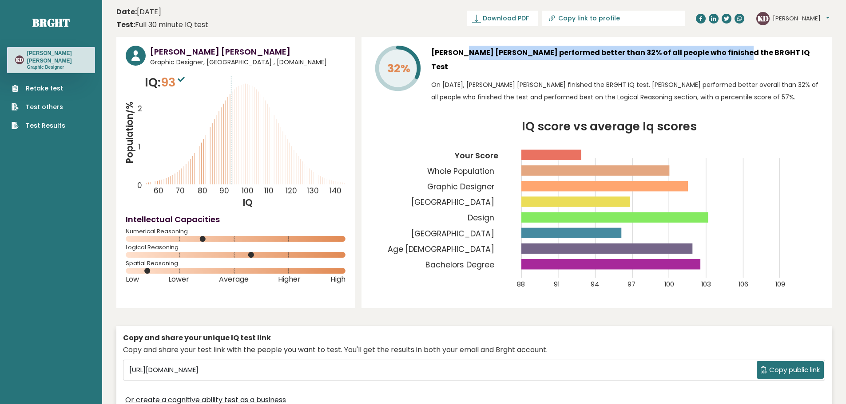
drag, startPoint x: 428, startPoint y: 49, endPoint x: 694, endPoint y: 57, distance: 265.6
click at [693, 57] on div "32% [PERSON_NAME] [PERSON_NAME] performed better than 32% of all people who fin…" at bounding box center [596, 77] width 451 height 62
click at [696, 57] on h3 "[PERSON_NAME] [PERSON_NAME] performed better than 32% of all people who finishe…" at bounding box center [626, 60] width 391 height 28
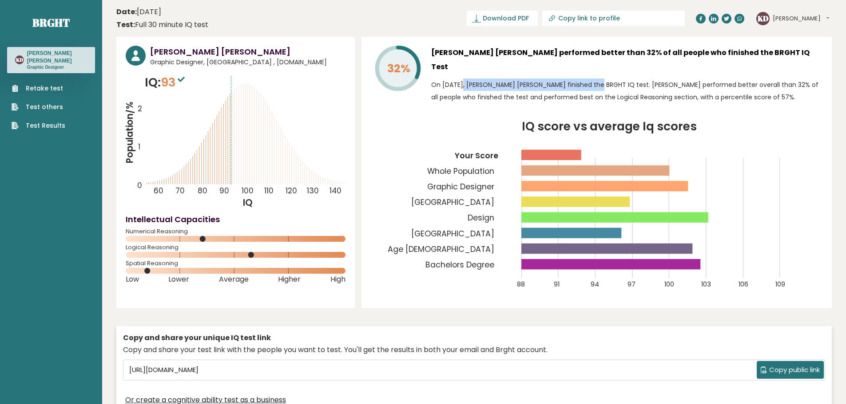
drag, startPoint x: 432, startPoint y: 71, endPoint x: 574, endPoint y: 68, distance: 141.6
click at [572, 79] on p "On [DATE], [PERSON_NAME] [PERSON_NAME] finished the BRGHT IQ test. [PERSON_NAME…" at bounding box center [626, 91] width 391 height 25
click at [577, 79] on p "On [DATE], [PERSON_NAME] [PERSON_NAME] finished the BRGHT IQ test. [PERSON_NAME…" at bounding box center [626, 91] width 391 height 25
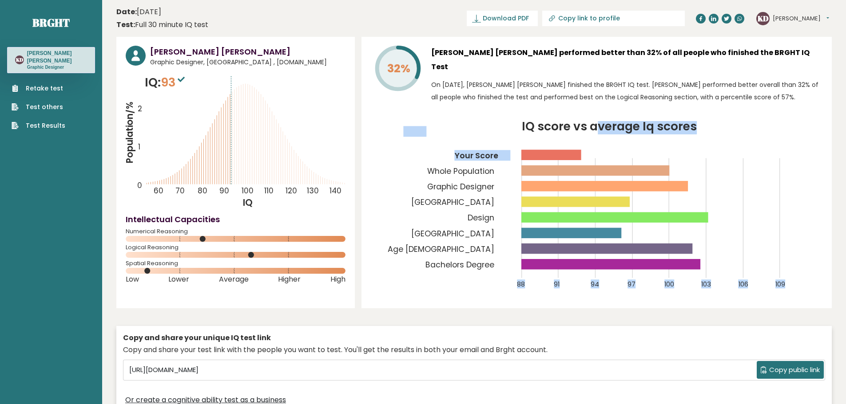
drag, startPoint x: 511, startPoint y: 139, endPoint x: 599, endPoint y: 137, distance: 88.4
click at [599, 137] on icon "IQ score vs average Iq scores 88 91 94 97 100 103 106 109 Your Score Whole Popu…" at bounding box center [596, 210] width 451 height 178
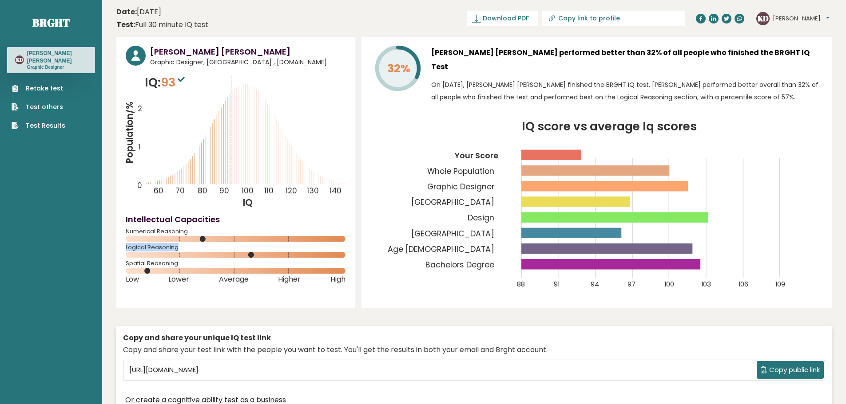
drag, startPoint x: 162, startPoint y: 247, endPoint x: 121, endPoint y: 247, distance: 40.8
click at [121, 247] on div "[PERSON_NAME] [PERSON_NAME] Graphic Designer, [GEOGRAPHIC_DATA] , [DOMAIN_NAME]…" at bounding box center [235, 173] width 238 height 272
drag, startPoint x: 175, startPoint y: 229, endPoint x: 141, endPoint y: 229, distance: 33.7
click at [141, 229] on div "Intellectual Capacities Numerical Reasoning" at bounding box center [236, 229] width 220 height 31
click at [239, 218] on h4 "Intellectual Capacities" at bounding box center [236, 220] width 220 height 12
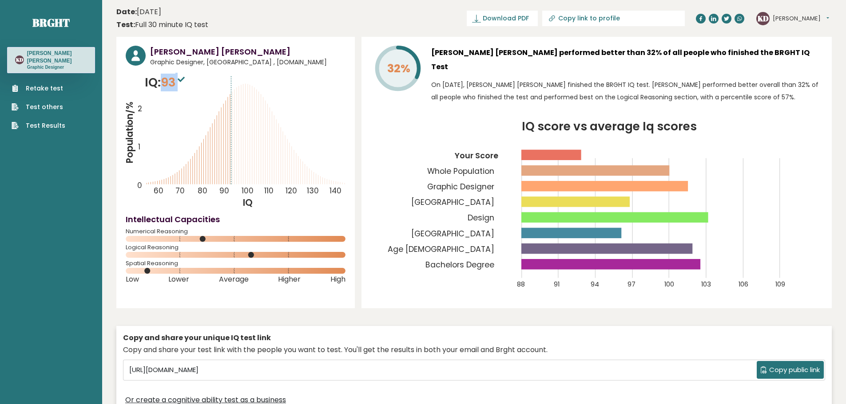
drag, startPoint x: 170, startPoint y: 80, endPoint x: 162, endPoint y: 82, distance: 8.1
click at [162, 82] on p "IQ: 93" at bounding box center [166, 83] width 42 height 18
click at [205, 90] on icon "Population/% IQ 0 1 2 60 70 80 90 100 110 120 130 140" at bounding box center [236, 141] width 220 height 135
